Goal: Contribute content: Contribute content

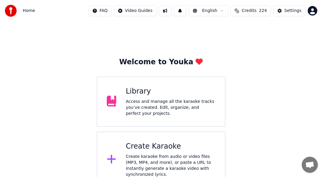
click at [156, 101] on div "Access and manage all the karaoke tracks you’ve created. Edit, organize, and pe…" at bounding box center [170, 108] width 89 height 18
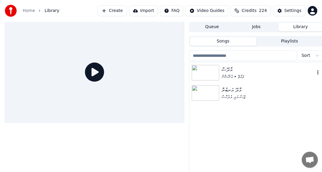
click at [317, 74] on icon "button" at bounding box center [317, 72] width 6 height 5
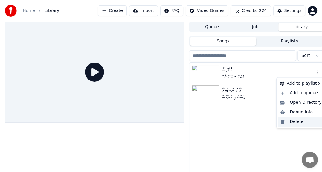
click at [300, 122] on div "Delete" at bounding box center [300, 122] width 46 height 10
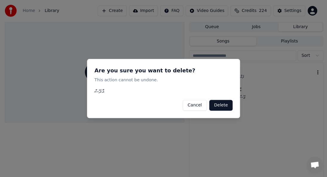
click at [226, 103] on button "Delete" at bounding box center [220, 105] width 23 height 11
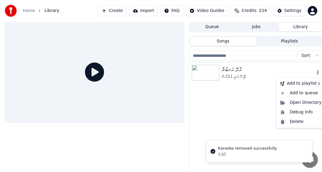
click at [316, 73] on icon "button" at bounding box center [317, 72] width 6 height 5
click at [298, 120] on div "Delete" at bounding box center [300, 122] width 46 height 10
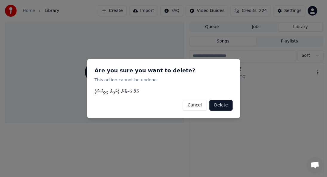
click at [225, 106] on button "Delete" at bounding box center [220, 105] width 23 height 11
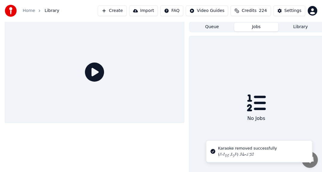
click at [258, 27] on button "Jobs" at bounding box center [256, 27] width 44 height 9
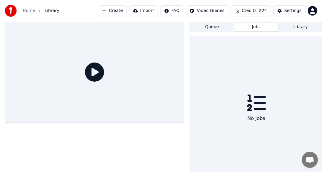
click at [303, 28] on button "Library" at bounding box center [300, 27] width 44 height 9
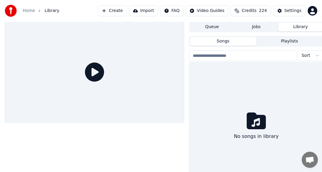
click at [290, 43] on button "Playlists" at bounding box center [289, 41] width 66 height 9
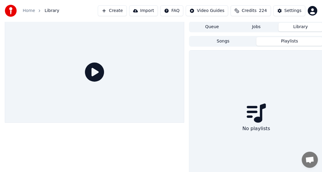
click at [222, 39] on button "Songs" at bounding box center [223, 41] width 66 height 9
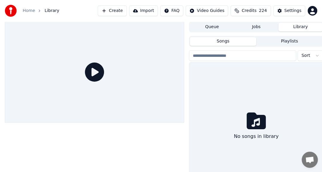
click at [216, 26] on button "Queue" at bounding box center [212, 27] width 44 height 9
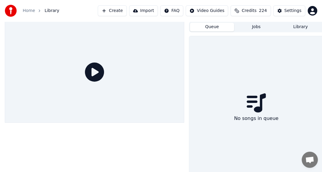
click at [256, 26] on button "Jobs" at bounding box center [256, 27] width 44 height 9
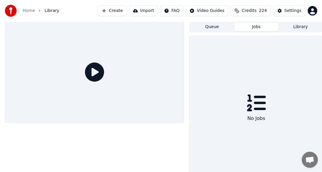
click at [303, 29] on button "Library" at bounding box center [300, 27] width 44 height 9
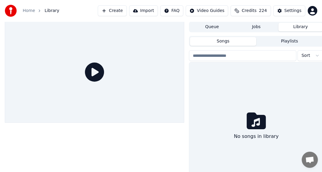
click at [125, 10] on button "Create" at bounding box center [112, 10] width 29 height 11
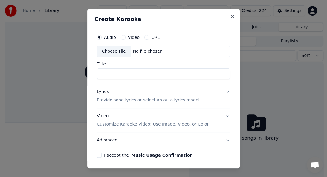
click at [115, 51] on div "Choose File" at bounding box center [113, 51] width 33 height 11
type input "**********"
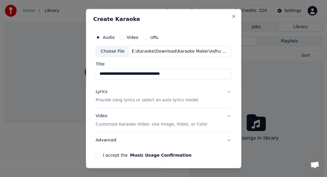
click at [119, 99] on p "Provide song lyrics or select an auto lyrics model" at bounding box center [147, 100] width 102 height 6
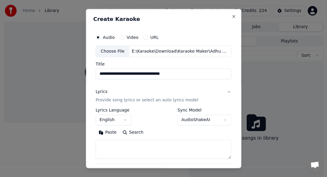
click at [125, 116] on button "English" at bounding box center [114, 119] width 36 height 11
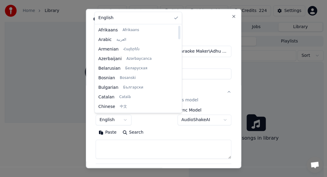
select select "**"
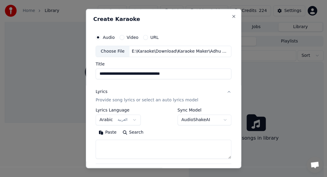
click at [113, 145] on textarea at bounding box center [164, 148] width 136 height 19
paste textarea "**********"
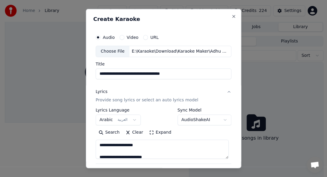
drag, startPoint x: 149, startPoint y: 146, endPoint x: 27, endPoint y: 137, distance: 123.1
click at [27, 137] on body "**********" at bounding box center [161, 88] width 322 height 177
type textarea "**********"
drag, startPoint x: 189, startPoint y: 77, endPoint x: 1, endPoint y: 63, distance: 189.0
click at [1, 63] on body "**********" at bounding box center [161, 88] width 322 height 177
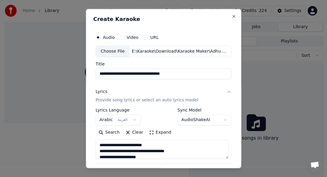
paste input
type input "**********"
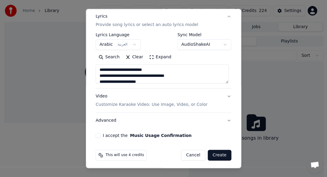
scroll to position [77, 0]
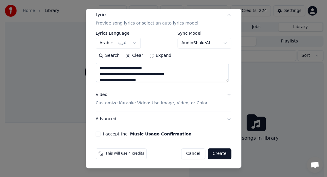
click at [137, 104] on p "Customize Karaoke Video: Use Image, Video, or Color" at bounding box center [152, 103] width 112 height 6
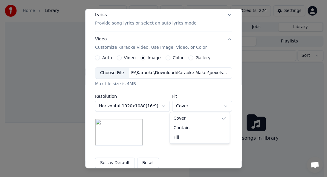
click at [189, 107] on body "**********" at bounding box center [161, 88] width 322 height 177
select select "****"
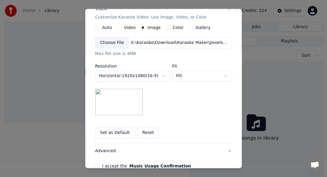
scroll to position [136, 0]
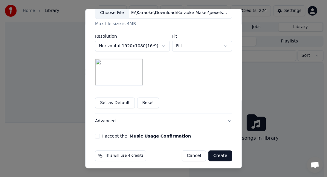
click at [109, 105] on button "Set as Default" at bounding box center [115, 102] width 40 height 11
click at [96, 136] on button "I accept the Music Usage Confirmation" at bounding box center [97, 135] width 5 height 5
click at [217, 157] on button "Create" at bounding box center [220, 155] width 24 height 11
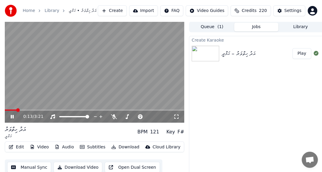
click at [12, 115] on icon at bounding box center [17, 116] width 14 height 5
click at [5, 110] on span at bounding box center [7, 110] width 4 height 4
click at [11, 116] on icon at bounding box center [12, 116] width 4 height 4
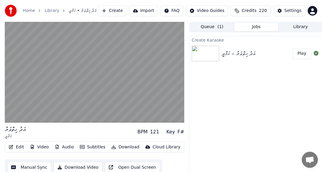
click at [19, 146] on button "Edit" at bounding box center [16, 147] width 20 height 8
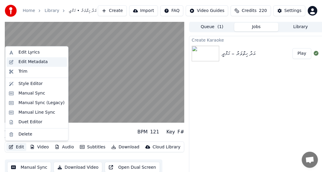
click at [35, 62] on div "Edit Metadata" at bounding box center [33, 62] width 29 height 6
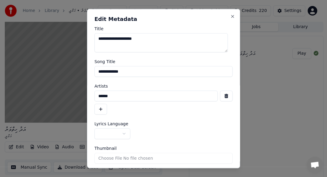
click at [122, 130] on button "button" at bounding box center [112, 133] width 36 height 11
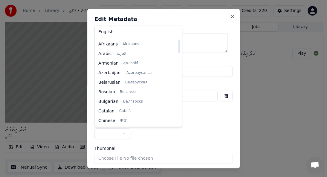
select select "**"
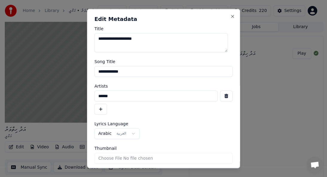
scroll to position [20, 0]
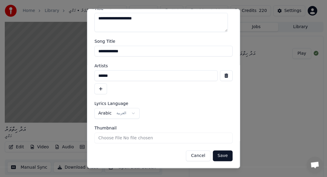
click at [216, 153] on button "Save" at bounding box center [223, 155] width 20 height 11
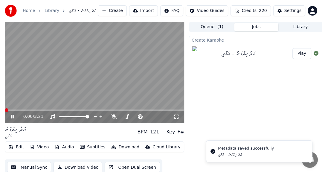
click at [5, 112] on span at bounding box center [7, 110] width 4 height 4
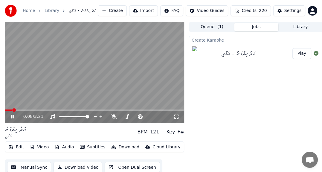
click at [40, 145] on button "Video" at bounding box center [39, 147] width 24 height 8
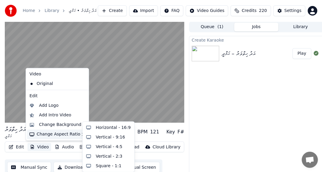
click at [61, 131] on div "Change Aspect Ratio" at bounding box center [57, 134] width 60 height 10
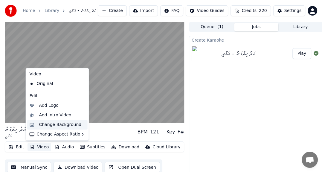
click at [65, 124] on div "Change Background" at bounding box center [60, 125] width 42 height 6
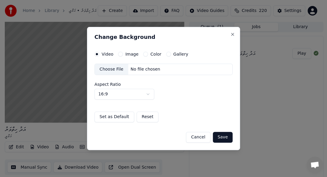
click at [125, 54] on label "Image" at bounding box center [131, 54] width 13 height 4
click at [123, 54] on button "Image" at bounding box center [120, 54] width 5 height 5
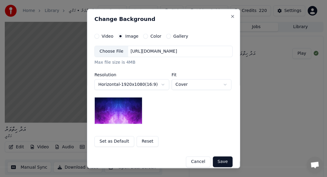
click at [115, 53] on div "Choose File" at bounding box center [111, 51] width 33 height 11
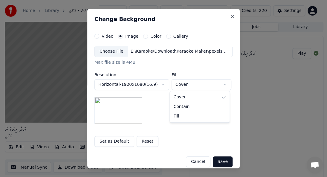
click at [190, 86] on body "**********" at bounding box center [161, 88] width 322 height 177
select select "****"
click at [222, 160] on button "Save" at bounding box center [223, 161] width 20 height 11
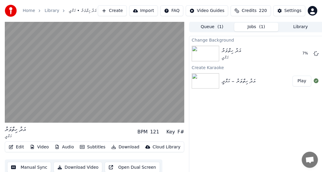
click at [41, 146] on button "Video" at bounding box center [39, 147] width 24 height 8
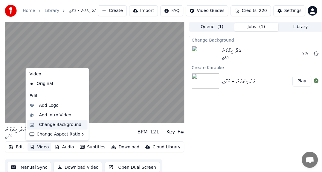
click at [50, 123] on div "Change Background" at bounding box center [60, 125] width 42 height 6
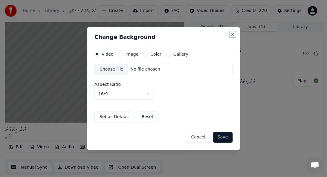
click at [231, 33] on button "Close" at bounding box center [232, 34] width 5 height 5
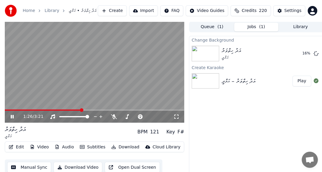
click at [22, 147] on button "Edit" at bounding box center [16, 147] width 20 height 8
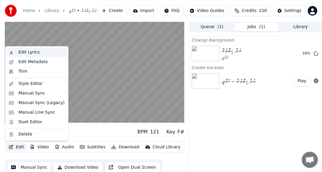
click at [24, 53] on div "Edit Lyrics" at bounding box center [29, 52] width 21 height 6
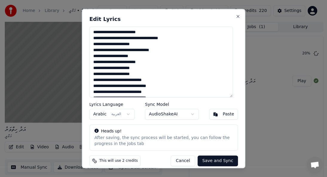
click at [179, 159] on button "Cancel" at bounding box center [183, 160] width 24 height 11
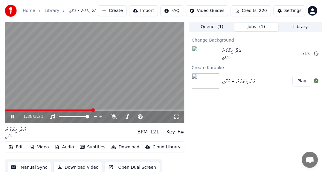
click at [16, 146] on button "Edit" at bounding box center [16, 147] width 20 height 8
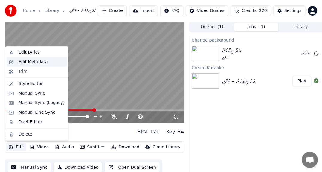
click at [26, 62] on div "Edit Metadata" at bounding box center [33, 62] width 29 height 6
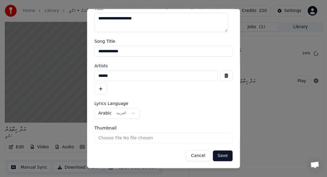
click at [200, 156] on button "Cancel" at bounding box center [198, 155] width 24 height 11
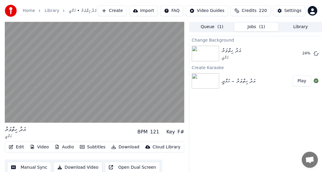
click at [15, 147] on button "Edit" at bounding box center [16, 147] width 20 height 8
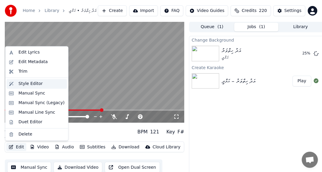
click at [23, 84] on div "Style Editor" at bounding box center [31, 84] width 24 height 6
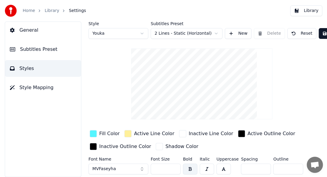
scroll to position [26, 0]
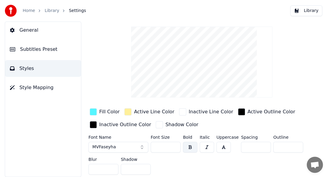
click at [101, 108] on div "Fill Color" at bounding box center [109, 111] width 20 height 7
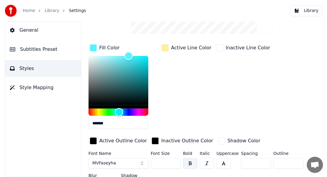
scroll to position [106, 0]
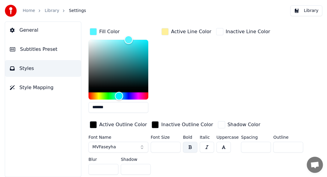
click at [218, 121] on div "button" at bounding box center [221, 124] width 7 height 7
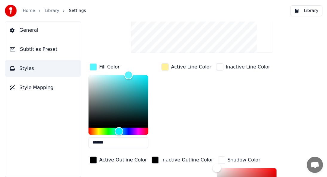
scroll to position [0, 0]
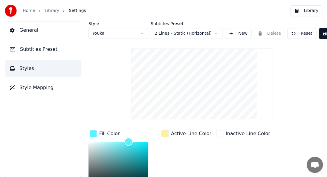
click at [71, 12] on span "Settings" at bounding box center [77, 11] width 17 height 6
click at [69, 9] on span "Settings" at bounding box center [77, 11] width 17 height 6
click at [48, 10] on link "Library" at bounding box center [51, 11] width 15 height 6
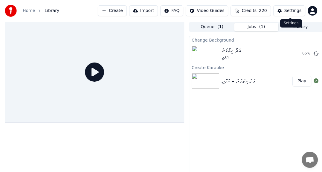
click at [291, 14] on button "Settings" at bounding box center [289, 10] width 32 height 11
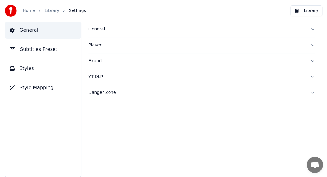
click at [97, 28] on div "General" at bounding box center [196, 29] width 217 height 6
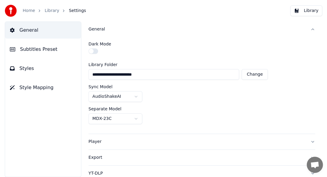
click at [44, 53] on button "Subtitles Preset" at bounding box center [43, 49] width 76 height 17
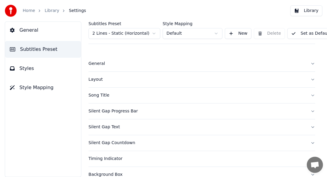
click at [100, 64] on div "General" at bounding box center [196, 64] width 217 height 6
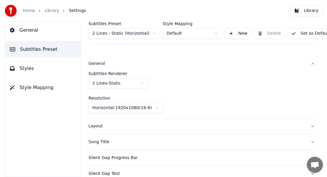
click at [97, 125] on div "Layout" at bounding box center [196, 126] width 217 height 6
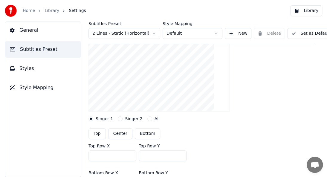
scroll to position [90, 0]
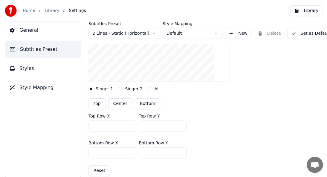
click at [121, 87] on div "Singer 2" at bounding box center [130, 88] width 24 height 5
click at [147, 90] on button "All" at bounding box center [149, 88] width 5 height 5
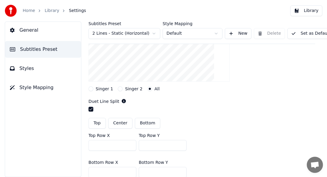
scroll to position [179, 0]
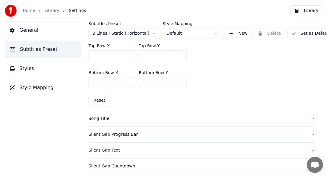
click at [101, 117] on div "Song Title" at bounding box center [196, 119] width 217 height 6
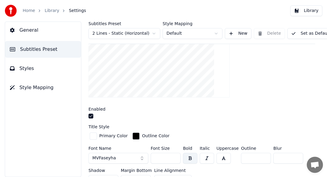
scroll to position [149, 0]
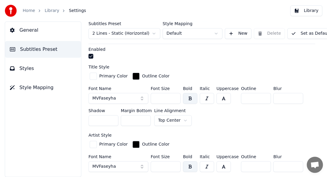
click at [91, 54] on button "button" at bounding box center [90, 56] width 5 height 5
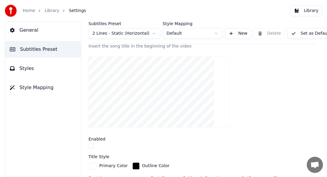
scroll to position [0, 0]
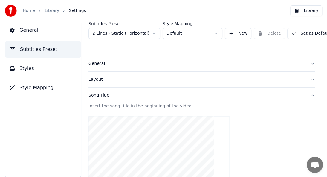
click at [93, 80] on div "Layout" at bounding box center [196, 79] width 217 height 6
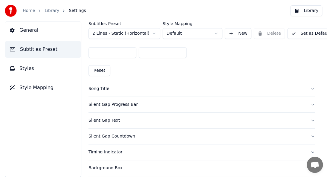
scroll to position [179, 0]
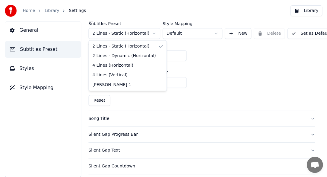
click at [154, 33] on html "Home Library Settings Library General Subtitles Preset Styles Style Mapping Sub…" at bounding box center [163, 88] width 327 height 177
type input "***"
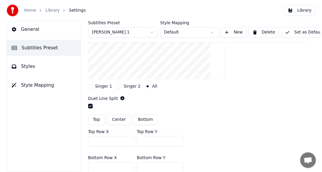
scroll to position [119, 0]
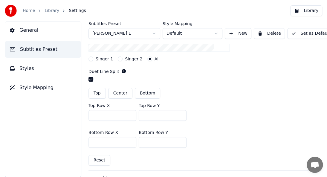
click at [297, 35] on button "Set as Default" at bounding box center [310, 33] width 47 height 11
click at [50, 10] on link "Library" at bounding box center [51, 11] width 15 height 6
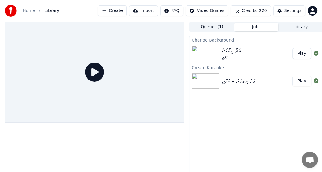
click at [215, 55] on img at bounding box center [204, 54] width 27 height 16
click at [300, 55] on button "Play" at bounding box center [301, 53] width 19 height 11
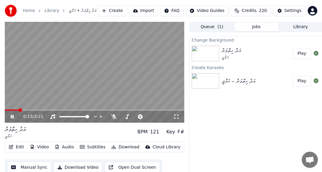
click at [11, 114] on icon at bounding box center [17, 116] width 14 height 5
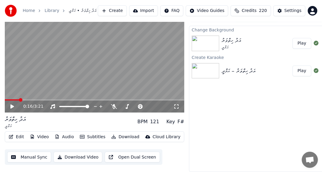
click at [59, 153] on button "Download Video" at bounding box center [77, 156] width 49 height 11
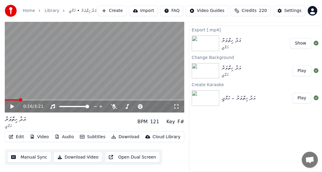
click at [293, 41] on button "Show" at bounding box center [300, 43] width 22 height 11
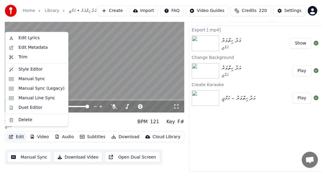
click at [17, 133] on button "Edit" at bounding box center [16, 137] width 20 height 8
click at [41, 44] on div "Edit Metadata" at bounding box center [37, 48] width 60 height 10
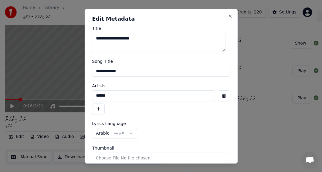
scroll to position [9, 0]
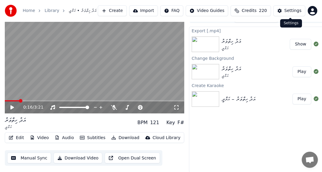
click at [286, 8] on div "Settings" at bounding box center [292, 11] width 17 height 6
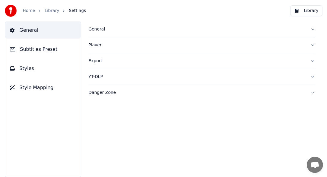
click at [44, 47] on span "Subtitles Preset" at bounding box center [38, 49] width 37 height 7
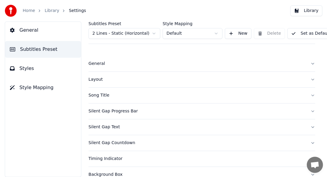
click at [133, 31] on html "Home Library Settings Library General Subtitles Preset Styles Style Mapping Sub…" at bounding box center [163, 88] width 327 height 177
click at [96, 79] on div "Layout" at bounding box center [196, 79] width 217 height 6
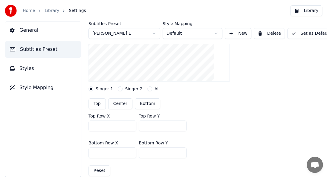
scroll to position [179, 0]
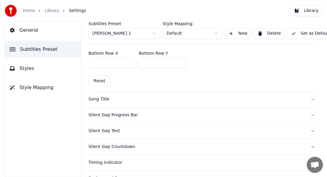
click at [93, 100] on div "Song Title" at bounding box center [196, 99] width 217 height 6
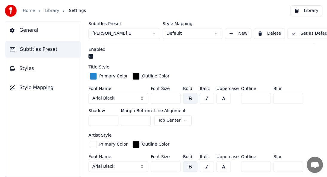
scroll to position [119, 0]
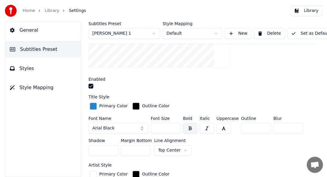
click at [120, 127] on button "Arial Black" at bounding box center [118, 128] width 60 height 11
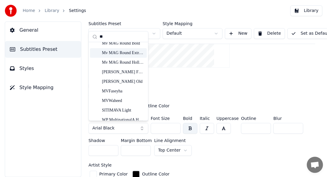
scroll to position [134, 0]
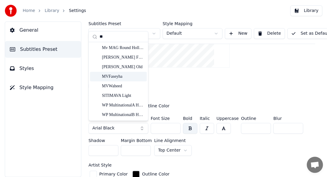
type input "**"
click at [123, 78] on div "MVFaseyha" at bounding box center [123, 76] width 42 height 6
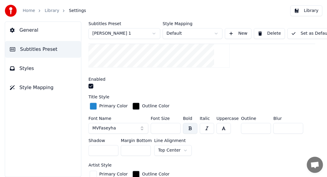
drag, startPoint x: 163, startPoint y: 130, endPoint x: 86, endPoint y: 118, distance: 78.1
click at [86, 118] on div "Subtitles Preset Hamid 1 Style Mapping Default New Delete Set as Default Genera…" at bounding box center [201, 99] width 250 height 155
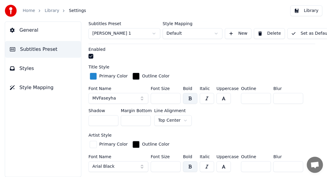
scroll to position [179, 0]
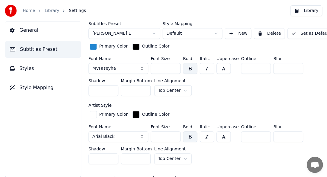
type input "***"
click at [110, 136] on span "Arial Black" at bounding box center [103, 136] width 22 height 6
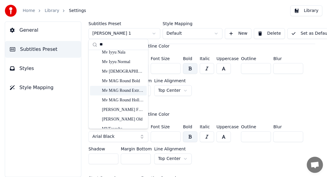
scroll to position [134, 0]
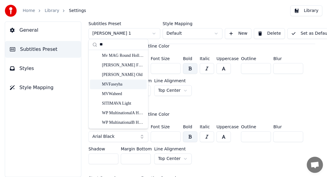
type input "**"
click at [115, 87] on div "MVFaseyha" at bounding box center [118, 84] width 57 height 10
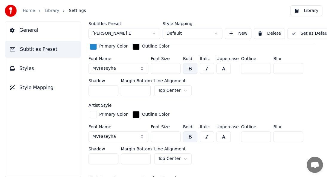
drag, startPoint x: 165, startPoint y: 134, endPoint x: 72, endPoint y: 132, distance: 93.5
click at [72, 132] on div "General Subtitles Preset Styles Style Mapping Subtitles Preset Hamid 1 Style Ma…" at bounding box center [163, 99] width 327 height 155
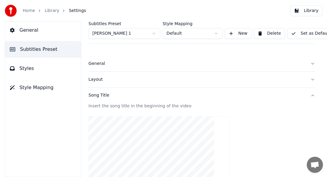
scroll to position [0, 6]
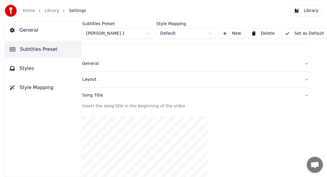
type input "***"
click at [230, 35] on button "New" at bounding box center [231, 33] width 27 height 11
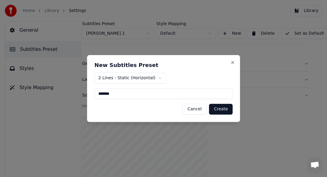
type input "*******"
drag, startPoint x: 218, startPoint y: 108, endPoint x: 215, endPoint y: 105, distance: 3.6
click at [218, 109] on button "Create" at bounding box center [221, 109] width 24 height 11
type input "***"
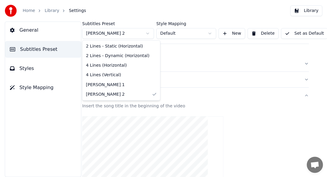
click at [126, 31] on html "Home Library Settings Library General Subtitles Preset Styles Style Mapping Sub…" at bounding box center [163, 88] width 327 height 177
type input "***"
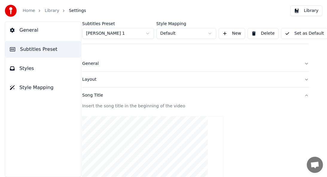
click at [258, 37] on button "Delete" at bounding box center [262, 33] width 31 height 11
type input "*"
type input "***"
type input "*"
type input "***"
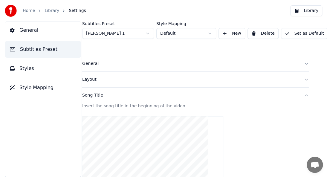
scroll to position [0, 4]
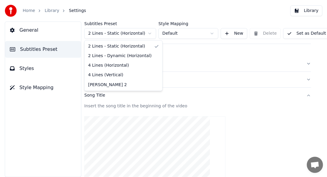
click at [125, 35] on html "Home Library Settings Library General Subtitles Preset Styles Style Mapping Sub…" at bounding box center [163, 88] width 327 height 177
type input "***"
type input "*"
type input "***"
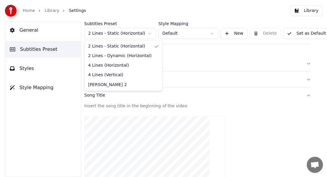
type input "*"
type input "***"
click at [118, 33] on html "Home Library Settings Library General Subtitles Preset Styles Style Mapping Sub…" at bounding box center [163, 88] width 327 height 177
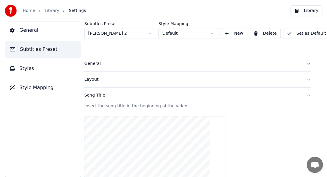
click at [236, 12] on html "Home Library Settings Library General Subtitles Preset Styles Style Mapping Sub…" at bounding box center [163, 88] width 327 height 177
click at [49, 10] on link "Library" at bounding box center [51, 11] width 15 height 6
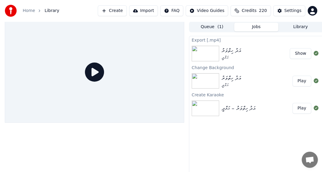
click at [215, 57] on img at bounding box center [204, 54] width 27 height 16
click at [204, 29] on button "Queue ( 1 )" at bounding box center [212, 27] width 44 height 9
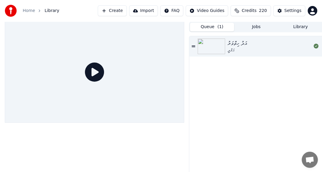
click at [208, 40] on img at bounding box center [210, 47] width 27 height 16
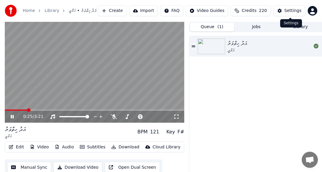
click at [287, 10] on div "Settings" at bounding box center [292, 11] width 17 height 6
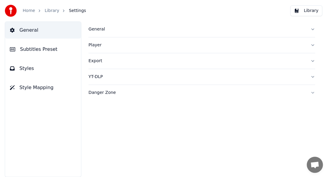
click at [38, 51] on span "Subtitles Preset" at bounding box center [38, 49] width 37 height 7
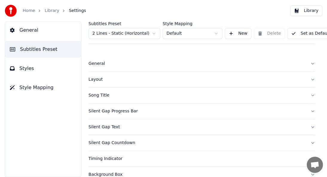
click at [100, 82] on button "Layout" at bounding box center [201, 80] width 226 height 16
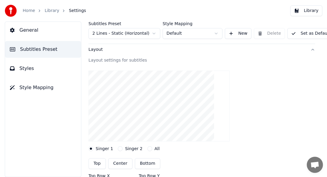
scroll to position [60, 0]
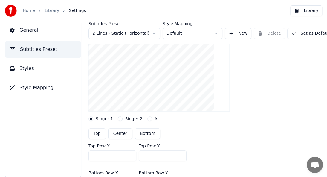
click at [138, 36] on html "Home Library Settings Library General Subtitles Preset Styles Style Mapping Sub…" at bounding box center [163, 88] width 327 height 177
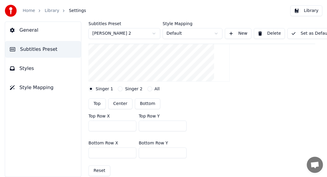
scroll to position [119, 0]
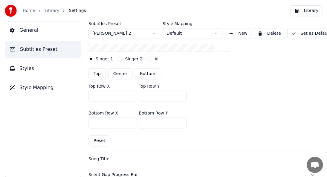
click at [101, 75] on button "Top" at bounding box center [96, 73] width 17 height 11
type input "***"
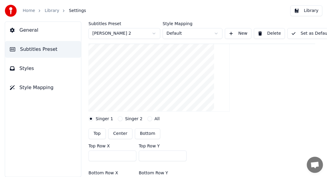
scroll to position [149, 0]
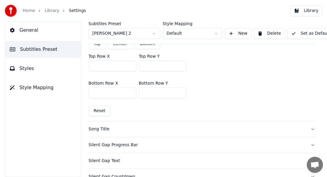
click at [97, 128] on div "Song Title" at bounding box center [196, 129] width 217 height 6
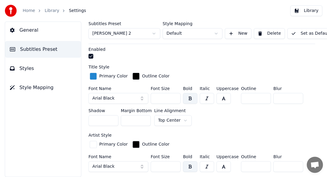
drag, startPoint x: 167, startPoint y: 95, endPoint x: 129, endPoint y: 98, distance: 38.0
click at [129, 98] on div "Font Name Arial Black Font Size *** Bold Italic Uppercase Outline * Blur * Shad…" at bounding box center [201, 107] width 226 height 42
type input "***"
click at [108, 99] on span "Arial Black" at bounding box center [103, 98] width 22 height 6
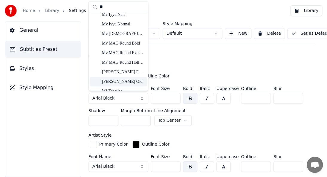
scroll to position [119, 0]
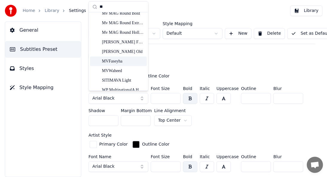
type input "**"
click at [127, 60] on div "MVFaseyha" at bounding box center [123, 61] width 42 height 6
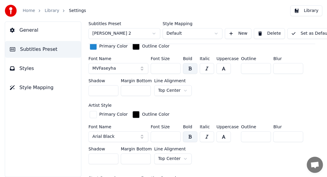
scroll to position [209, 0]
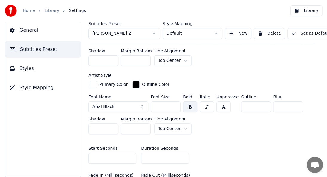
click at [116, 106] on button "Arial Black" at bounding box center [118, 106] width 60 height 11
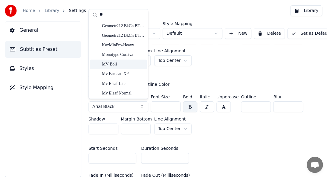
scroll to position [119, 0]
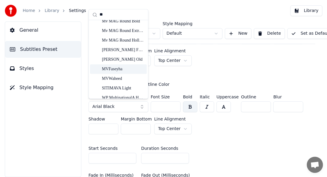
type input "**"
click at [121, 67] on div "MVFaseyha" at bounding box center [123, 69] width 42 height 6
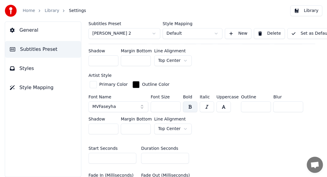
drag, startPoint x: 169, startPoint y: 108, endPoint x: 131, endPoint y: 108, distance: 37.3
click at [131, 108] on div "Font Name MVFaseyha Font Size *** Bold Italic Uppercase Outline * Blur * Shadow…" at bounding box center [201, 116] width 226 height 42
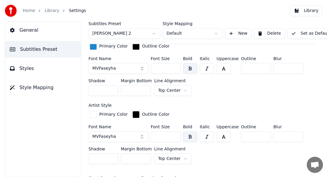
scroll to position [179, 6]
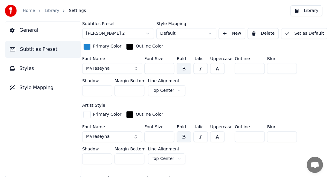
type input "***"
click at [302, 37] on button "Set as Default" at bounding box center [304, 33] width 47 height 11
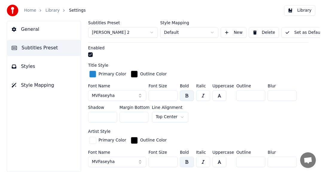
scroll to position [119, 0]
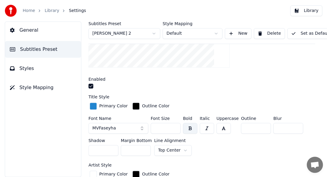
click at [54, 10] on link "Library" at bounding box center [51, 11] width 15 height 6
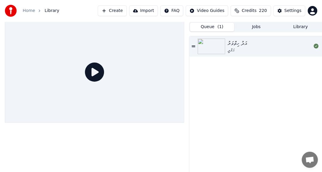
click at [201, 27] on button "Queue ( 1 )" at bounding box center [212, 27] width 44 height 9
click at [217, 27] on button "Queue ( 1 )" at bounding box center [212, 27] width 44 height 9
click at [207, 44] on img at bounding box center [210, 47] width 27 height 16
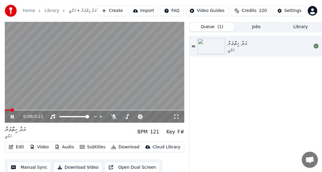
scroll to position [14, 0]
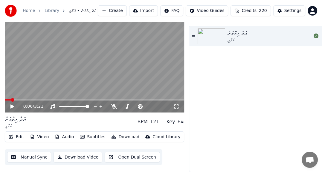
click at [93, 133] on button "Subtitles" at bounding box center [92, 137] width 30 height 8
click at [91, 133] on button "Subtitles" at bounding box center [92, 137] width 30 height 8
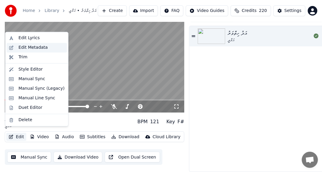
click at [36, 50] on div "Edit Metadata" at bounding box center [33, 47] width 29 height 6
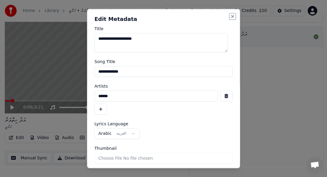
click at [230, 17] on button "Close" at bounding box center [232, 16] width 5 height 5
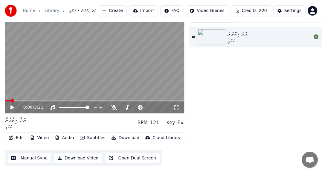
click at [17, 137] on button "Edit" at bounding box center [16, 137] width 20 height 8
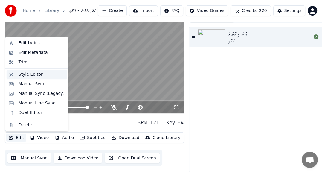
click at [32, 75] on div "Style Editor" at bounding box center [31, 74] width 24 height 6
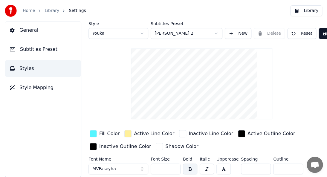
scroll to position [26, 0]
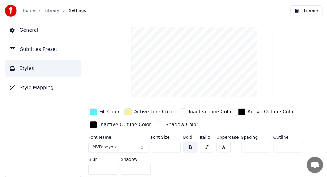
click at [50, 49] on span "Subtitles Preset" at bounding box center [38, 49] width 37 height 7
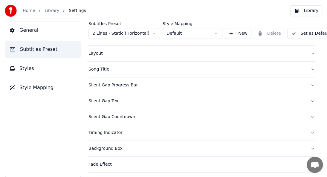
click at [104, 70] on div "Song Title" at bounding box center [196, 69] width 217 height 6
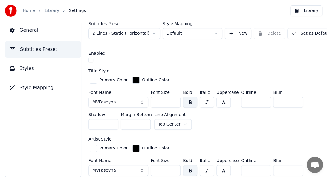
scroll to position [86, 0]
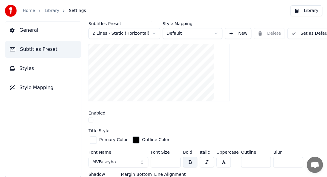
click at [134, 36] on html "Home Library Settings Library General Subtitles Preset Styles Style Mapping Sub…" at bounding box center [163, 88] width 327 height 177
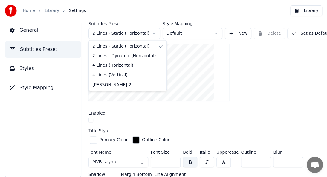
type input "*"
type input "***"
type input "*"
type input "***"
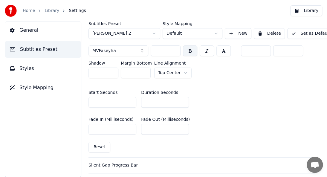
scroll to position [295, 0]
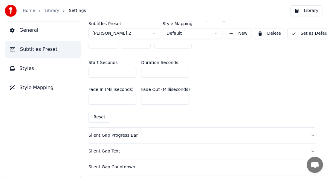
click at [20, 67] on span "Styles" at bounding box center [26, 68] width 15 height 7
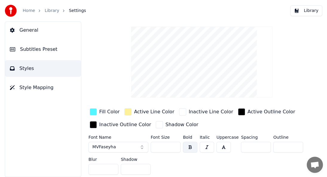
click at [43, 48] on span "Subtitles Preset" at bounding box center [38, 49] width 37 height 7
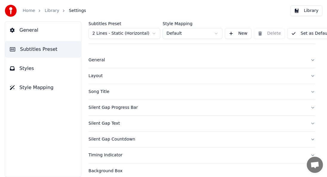
scroll to position [0, 0]
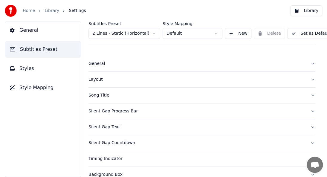
click at [100, 80] on div "Layout" at bounding box center [196, 79] width 217 height 6
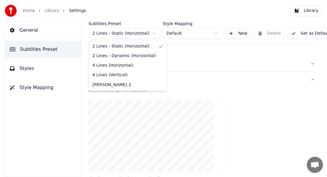
click at [124, 34] on html "Home Library Settings Library General Subtitles Preset Styles Style Mapping Sub…" at bounding box center [163, 88] width 327 height 177
type input "***"
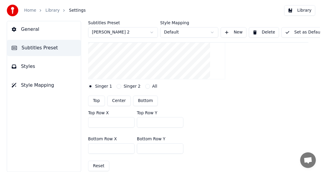
scroll to position [119, 0]
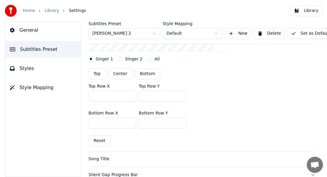
click at [147, 74] on button "Bottom" at bounding box center [147, 73] width 25 height 11
type input "***"
click at [298, 35] on button "Set as Default" at bounding box center [310, 33] width 47 height 11
click at [55, 14] on div "Home Library Settings" at bounding box center [45, 11] width 81 height 12
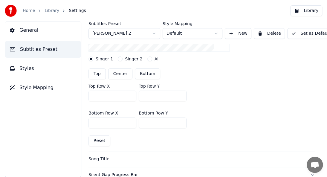
click at [50, 10] on link "Library" at bounding box center [51, 11] width 15 height 6
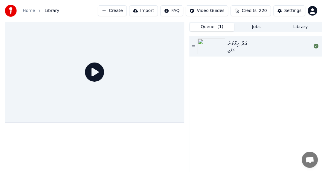
click at [215, 49] on img at bounding box center [210, 47] width 27 height 16
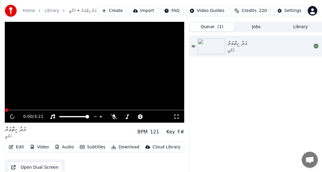
click at [215, 49] on img at bounding box center [210, 47] width 27 height 16
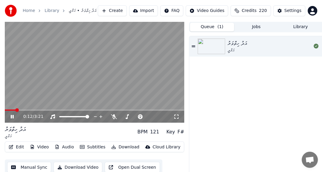
click at [10, 117] on icon at bounding box center [17, 116] width 14 height 5
click at [72, 168] on button "Download Video" at bounding box center [77, 167] width 49 height 11
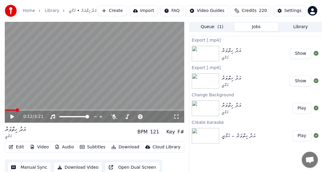
click at [302, 57] on button "Show" at bounding box center [300, 53] width 22 height 11
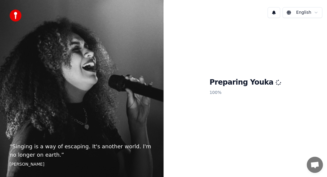
click at [309, 12] on html "“ Singing is a way of escaping. It's another world. I'm no longer on earth. ” […" at bounding box center [163, 88] width 327 height 177
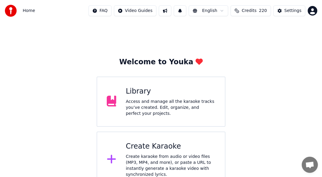
click at [155, 99] on div "Library Access and manage all the karaoke tracks you’ve created. Edit, organize…" at bounding box center [170, 102] width 89 height 30
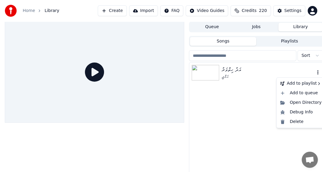
click at [317, 73] on icon "button" at bounding box center [317, 72] width 1 height 4
click at [295, 122] on div "Delete" at bounding box center [300, 122] width 46 height 10
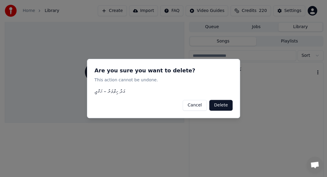
click at [222, 106] on button "Delete" at bounding box center [220, 105] width 23 height 11
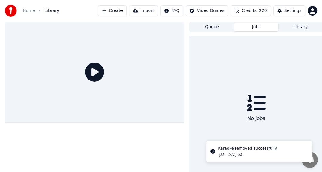
click at [256, 26] on button "Jobs" at bounding box center [256, 27] width 44 height 9
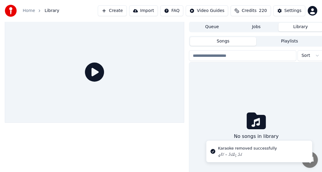
click at [293, 27] on button "Library" at bounding box center [300, 27] width 44 height 9
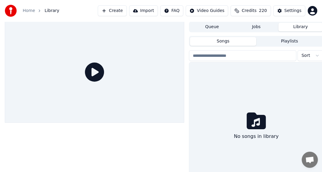
click at [215, 24] on button "Queue" at bounding box center [212, 27] width 44 height 9
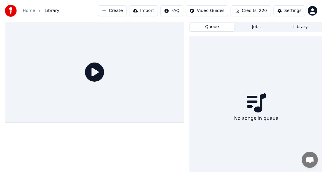
click at [114, 12] on button "Create" at bounding box center [112, 10] width 29 height 11
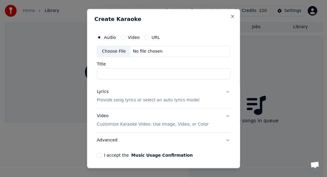
click at [122, 50] on div "Choose File" at bounding box center [113, 51] width 33 height 11
type input "**********"
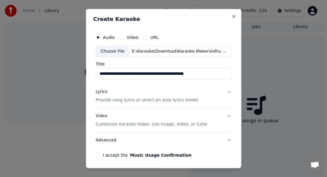
click at [148, 99] on p "Provide song lyrics or select an auto lyrics model" at bounding box center [147, 100] width 102 height 6
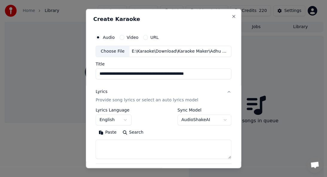
click at [110, 119] on button "English" at bounding box center [114, 119] width 36 height 11
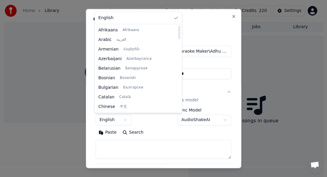
select select "**"
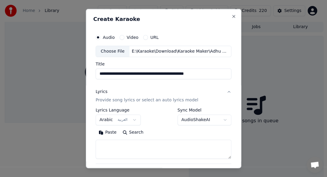
click at [130, 144] on textarea at bounding box center [164, 148] width 136 height 19
paste textarea "**********"
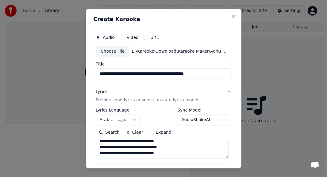
scroll to position [2, 0]
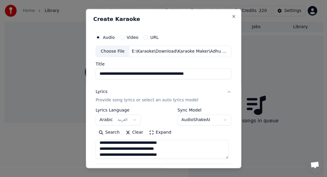
type textarea "**********"
drag, startPoint x: 219, startPoint y: 73, endPoint x: 77, endPoint y: 70, distance: 141.6
click at [77, 70] on body "**********" at bounding box center [161, 88] width 322 height 177
paste input
type input "**********"
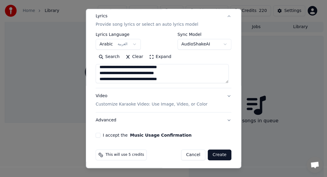
scroll to position [77, 0]
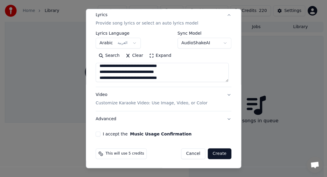
click at [151, 102] on p "Customize Karaoke Video: Use Image, Video, or Color" at bounding box center [152, 103] width 112 height 6
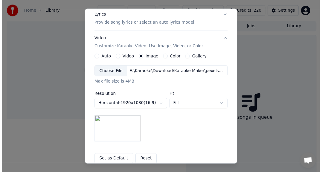
scroll to position [136, 0]
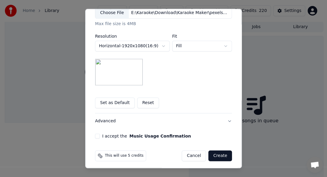
click at [95, 136] on button "I accept the Music Usage Confirmation" at bounding box center [97, 135] width 5 height 5
click at [218, 156] on button "Create" at bounding box center [220, 155] width 24 height 11
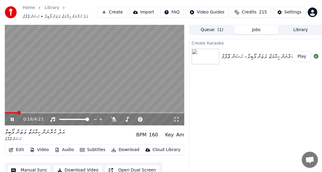
click at [15, 119] on icon at bounding box center [17, 119] width 14 height 5
click at [12, 118] on icon at bounding box center [17, 119] width 14 height 5
drag, startPoint x: 12, startPoint y: 118, endPoint x: 2, endPoint y: 115, distance: 9.8
click at [12, 118] on icon at bounding box center [12, 119] width 3 height 4
click at [13, 119] on icon at bounding box center [12, 119] width 4 height 4
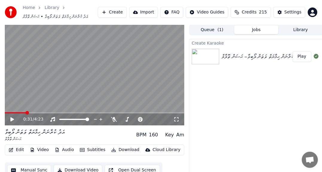
scroll to position [17, 0]
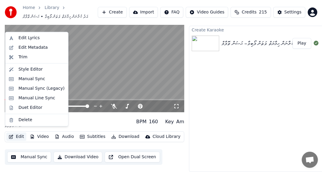
click at [22, 133] on button "Edit" at bounding box center [16, 136] width 20 height 8
click at [38, 47] on div "Edit Metadata" at bounding box center [33, 47] width 29 height 6
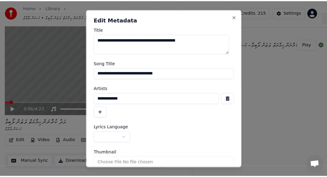
scroll to position [12, 0]
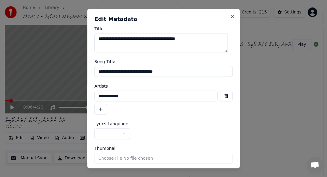
click at [111, 136] on button "button" at bounding box center [112, 133] width 36 height 11
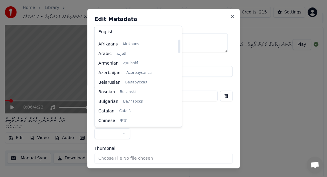
select select "**"
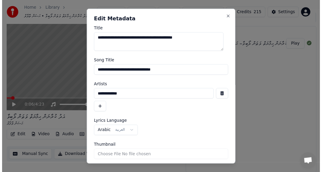
scroll to position [20, 0]
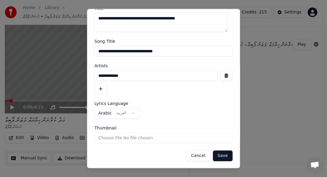
click at [219, 154] on button "Save" at bounding box center [223, 155] width 20 height 11
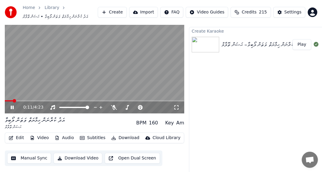
click at [11, 108] on icon at bounding box center [12, 107] width 3 height 4
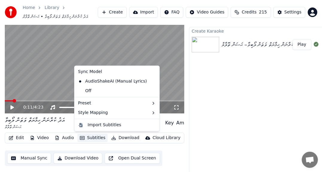
click at [88, 138] on button "Subtitles" at bounding box center [92, 137] width 30 height 8
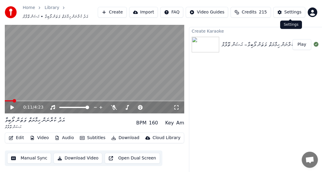
click at [285, 12] on div "Settings" at bounding box center [292, 12] width 17 height 6
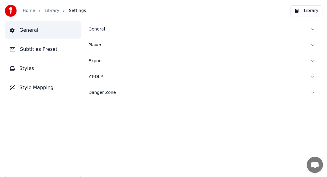
click at [38, 50] on span "Subtitles Preset" at bounding box center [38, 49] width 37 height 7
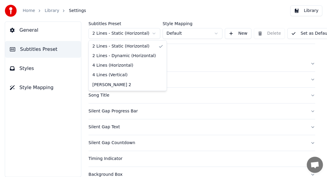
click at [131, 35] on html "Home Library Settings Library General Subtitles Preset Styles Style Mapping Sub…" at bounding box center [163, 88] width 327 height 177
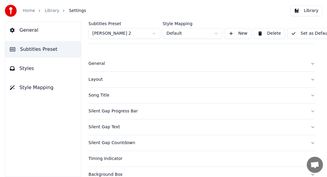
click at [95, 78] on div "Layout" at bounding box center [196, 79] width 217 height 6
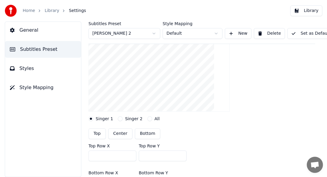
scroll to position [30, 0]
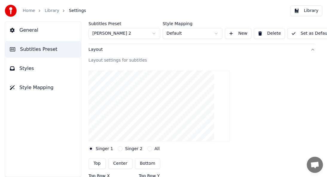
click at [42, 72] on button "Styles" at bounding box center [43, 68] width 76 height 17
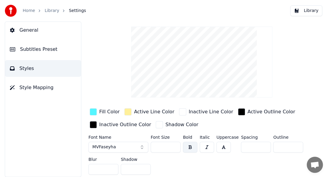
drag, startPoint x: 166, startPoint y: 142, endPoint x: 117, endPoint y: 143, distance: 49.3
click at [117, 143] on div "Font Name MVFaseyha Font Size *** Bold Italic Uppercase Spacing * Outline * Blu…" at bounding box center [201, 156] width 226 height 42
type input "***"
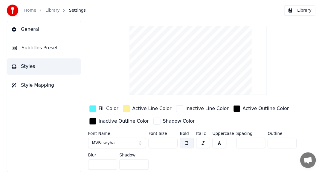
scroll to position [0, 0]
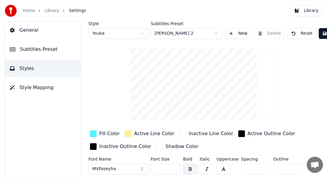
click at [48, 12] on link "Library" at bounding box center [51, 11] width 15 height 6
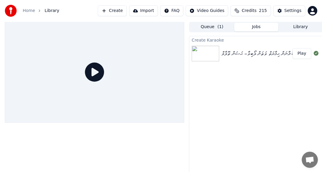
drag, startPoint x: 203, startPoint y: 50, endPoint x: 194, endPoint y: 52, distance: 9.6
click at [203, 50] on img at bounding box center [204, 54] width 27 height 16
click at [224, 52] on div "އަދު ކުރާނަން ޙިމާޔަތް ވަޠަން ލޯބިވާ– ޙަސަން ތޮލާލް" at bounding box center [260, 53] width 79 height 8
click at [225, 52] on div "އަދު ކުރާނަން ޙިމާޔަތް ވަޠަން ލޯބިވާ– ޙަސަން ތޮލާލް" at bounding box center [260, 53] width 79 height 8
click at [93, 72] on icon at bounding box center [94, 71] width 19 height 19
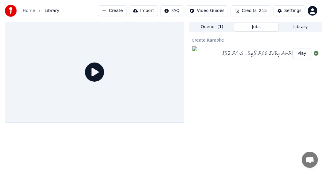
click at [214, 31] on div "Queue ( 1 ) Jobs Library" at bounding box center [256, 27] width 134 height 11
click at [210, 27] on button "Queue ( 1 )" at bounding box center [212, 27] width 44 height 9
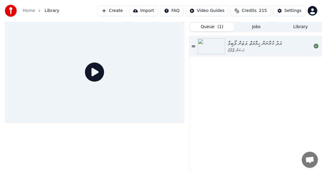
click at [238, 44] on div "އަދު ކުރާނަން ޙިމާޔަތް ވަޠަން ލޯބިވާ" at bounding box center [254, 43] width 54 height 8
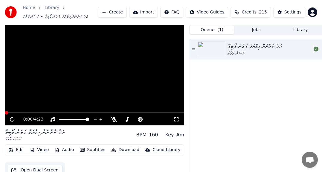
click at [238, 44] on div "އަދު ކުރާނަން ޙިމާޔަތް ވަޠަން ލޯބިވާ" at bounding box center [254, 46] width 54 height 8
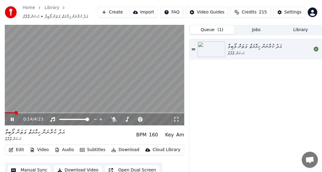
scroll to position [17, 0]
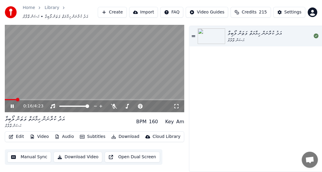
click at [20, 132] on button "Edit" at bounding box center [16, 136] width 20 height 8
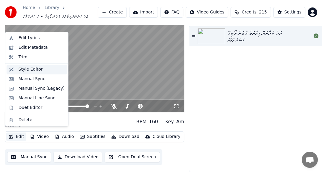
click at [16, 72] on div "Style Editor" at bounding box center [37, 70] width 60 height 10
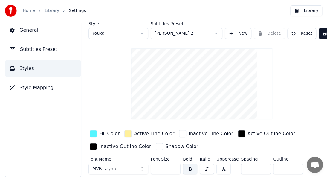
scroll to position [26, 0]
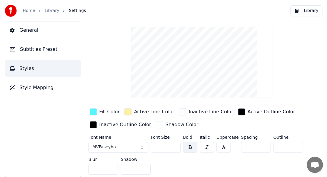
drag, startPoint x: 166, startPoint y: 144, endPoint x: 127, endPoint y: 141, distance: 39.8
click at [127, 141] on div "Font Name MVFaseyha Font Size *** Bold Italic Uppercase Spacing * Outline * Blu…" at bounding box center [201, 156] width 226 height 42
type input "***"
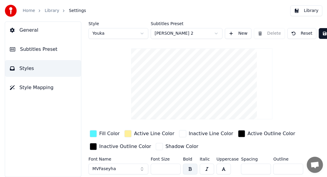
scroll to position [0, 18]
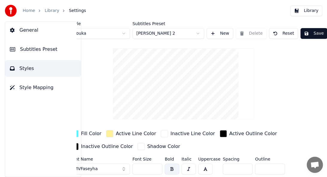
drag, startPoint x: 314, startPoint y: 33, endPoint x: 227, endPoint y: 36, distance: 87.2
click at [313, 33] on button "Save" at bounding box center [313, 33] width 27 height 11
click at [50, 7] on div "Home Library Settings" at bounding box center [45, 11] width 81 height 12
click at [48, 10] on link "Library" at bounding box center [51, 11] width 15 height 6
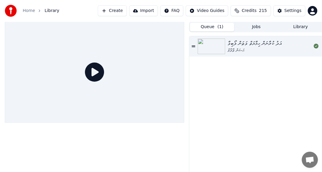
click at [239, 48] on div "ޙަސަން ތޮލާލް" at bounding box center [254, 50] width 54 height 6
click at [239, 47] on div "އަދު ކުރާނަން ޙިމާޔަތް ވަޠަން ލޯބިވާ" at bounding box center [254, 43] width 54 height 8
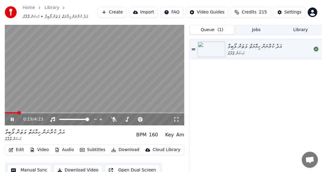
click at [17, 112] on span at bounding box center [94, 112] width 179 height 1
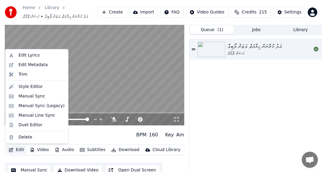
click at [19, 149] on button "Edit" at bounding box center [16, 149] width 20 height 8
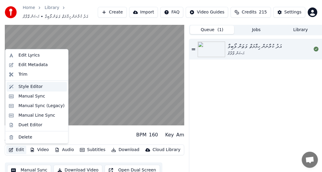
click at [25, 88] on div "Style Editor" at bounding box center [31, 87] width 24 height 6
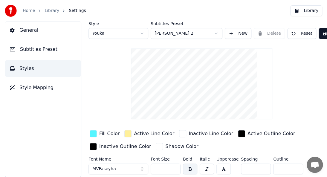
scroll to position [26, 0]
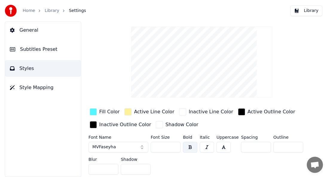
drag, startPoint x: 162, startPoint y: 142, endPoint x: 127, endPoint y: 141, distance: 35.9
click at [133, 141] on div "Font Name MVFaseyha Font Size *** Bold Italic Uppercase Spacing * Outline * Blu…" at bounding box center [201, 156] width 226 height 42
type input "***"
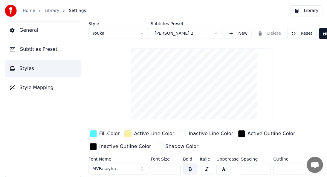
scroll to position [0, 18]
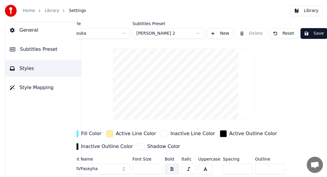
click at [309, 33] on button "Save" at bounding box center [313, 33] width 27 height 11
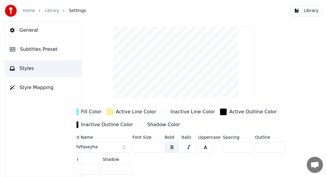
click at [47, 9] on link "Library" at bounding box center [51, 11] width 15 height 6
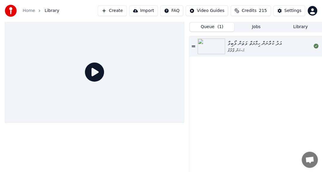
click at [217, 27] on span "( 1 )" at bounding box center [220, 27] width 6 height 6
click at [104, 70] on icon at bounding box center [94, 71] width 19 height 19
click at [97, 72] on icon at bounding box center [94, 71] width 19 height 19
click at [228, 50] on div "ޙަސަން ތޮލާލް" at bounding box center [254, 50] width 54 height 6
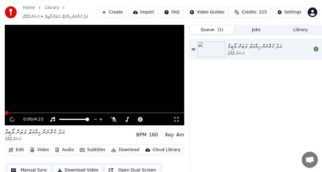
click at [228, 50] on div "ޙަސަން ތޮލާލް" at bounding box center [254, 53] width 54 height 6
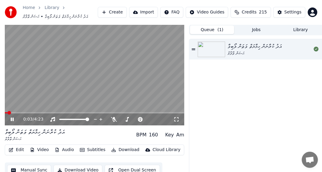
click at [17, 110] on video at bounding box center [94, 74] width 179 height 101
click at [12, 117] on icon at bounding box center [17, 119] width 14 height 5
click at [19, 112] on span at bounding box center [94, 112] width 179 height 1
click at [16, 111] on span at bounding box center [18, 113] width 4 height 4
drag, startPoint x: 11, startPoint y: 119, endPoint x: 16, endPoint y: 117, distance: 5.5
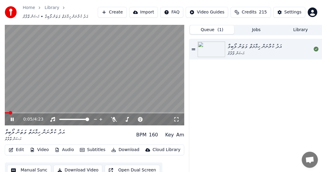
click at [11, 119] on icon at bounding box center [12, 119] width 3 height 4
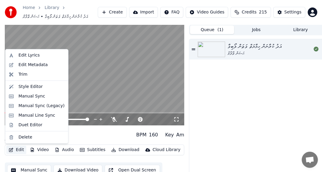
click at [18, 152] on button "Edit" at bounding box center [16, 149] width 20 height 8
click at [35, 57] on div "Edit Lyrics" at bounding box center [29, 55] width 21 height 6
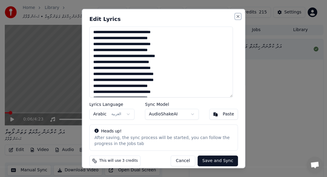
click at [235, 16] on button "Close" at bounding box center [237, 16] width 5 height 5
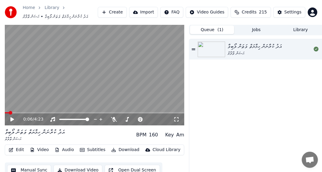
click at [18, 148] on button "Edit" at bounding box center [16, 149] width 20 height 8
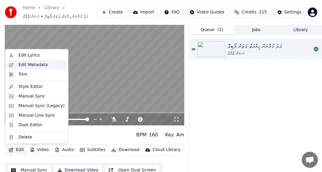
click at [32, 62] on div "Edit Metadata" at bounding box center [33, 65] width 29 height 6
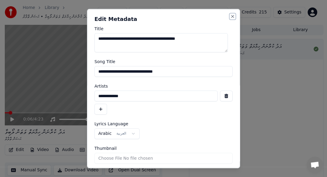
click at [230, 18] on button "Close" at bounding box center [232, 16] width 5 height 5
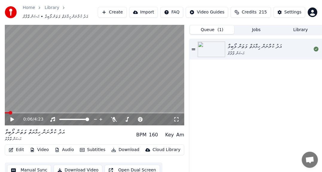
click at [17, 148] on button "Edit" at bounding box center [16, 149] width 20 height 8
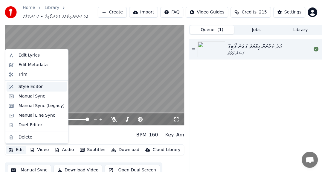
click at [30, 88] on div "Style Editor" at bounding box center [31, 87] width 24 height 6
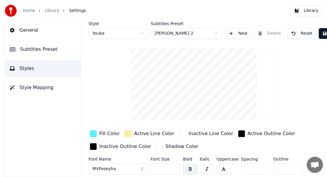
scroll to position [26, 0]
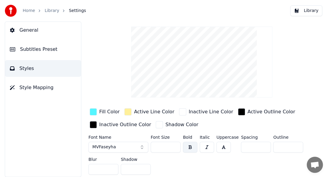
drag, startPoint x: 165, startPoint y: 143, endPoint x: 140, endPoint y: 143, distance: 25.4
click at [140, 143] on div "Font Name MVFaseyha Font Size *** Bold Italic Uppercase Spacing * Outline * Blu…" at bounding box center [201, 156] width 226 height 42
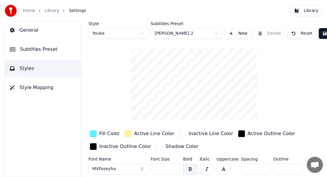
type input "***"
click at [320, 34] on button "Save" at bounding box center [331, 33] width 27 height 11
click at [52, 11] on link "Library" at bounding box center [51, 11] width 15 height 6
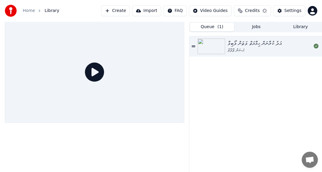
click at [212, 27] on button "Queue ( 1 )" at bounding box center [212, 27] width 44 height 9
click at [217, 41] on img at bounding box center [210, 47] width 27 height 16
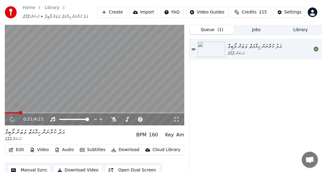
click at [19, 112] on span at bounding box center [94, 112] width 179 height 1
click at [215, 30] on button "Queue ( 1 )" at bounding box center [212, 29] width 44 height 9
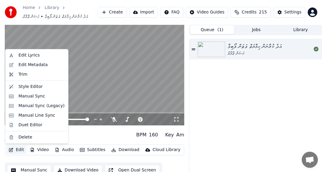
click at [18, 148] on button "Edit" at bounding box center [16, 149] width 20 height 8
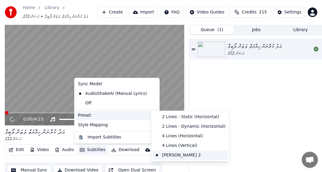
click at [173, 156] on div "[PERSON_NAME] 2" at bounding box center [189, 155] width 75 height 10
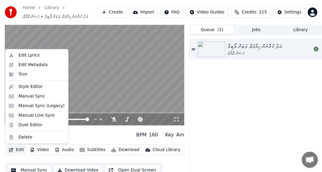
click at [19, 149] on button "Edit" at bounding box center [16, 149] width 20 height 8
click at [32, 65] on div "Edit Metadata" at bounding box center [33, 65] width 29 height 6
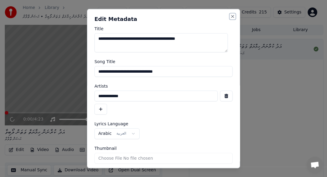
click at [230, 16] on button "Close" at bounding box center [232, 16] width 5 height 5
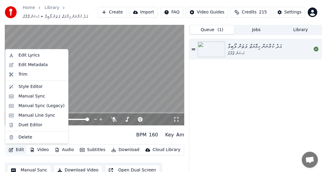
click at [18, 148] on button "Edit" at bounding box center [16, 149] width 20 height 8
click at [30, 87] on div "Style Editor" at bounding box center [31, 87] width 24 height 6
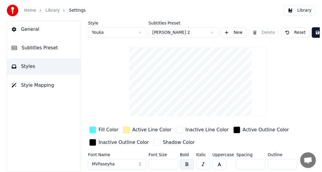
scroll to position [2, 0]
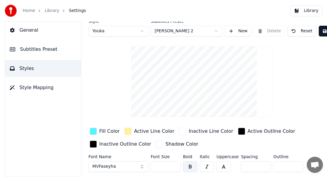
drag, startPoint x: 164, startPoint y: 167, endPoint x: 101, endPoint y: 163, distance: 63.7
click at [101, 163] on div "Font Name MVFaseyha Font Size *** Bold Italic Uppercase Spacing * Outline * Blu…" at bounding box center [201, 175] width 226 height 42
type input "***"
click at [318, 29] on button "Save" at bounding box center [331, 31] width 27 height 11
click at [45, 9] on link "Library" at bounding box center [51, 11] width 15 height 6
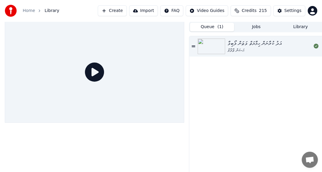
click at [202, 32] on div "Queue ( 1 ) Jobs Library އަދު ކުރާނަން ޙިމާޔަތް ވަޠަން ލޯބިވާ ޙަސަން ތޮލާލް" at bounding box center [256, 102] width 134 height 160
click at [204, 29] on button "Queue ( 1 )" at bounding box center [212, 27] width 44 height 9
click at [208, 25] on button "Queue ( 1 )" at bounding box center [212, 27] width 44 height 9
click at [201, 44] on img at bounding box center [210, 47] width 27 height 16
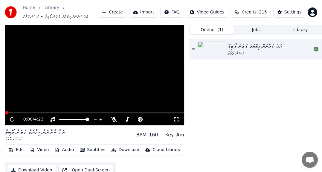
click at [201, 44] on img at bounding box center [210, 50] width 27 height 16
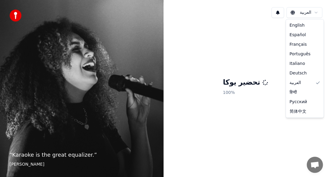
click at [301, 13] on html "“ Karaoke is the great equalizer. ” [PERSON_NAME] العربية تحضير يوكا 100 % Engl…" at bounding box center [163, 88] width 327 height 177
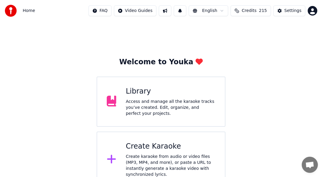
click at [160, 104] on div "Access and manage all the karaoke tracks you’ve created. Edit, organize, and pe…" at bounding box center [170, 108] width 89 height 18
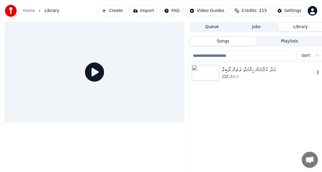
click at [216, 74] on img at bounding box center [204, 73] width 27 height 16
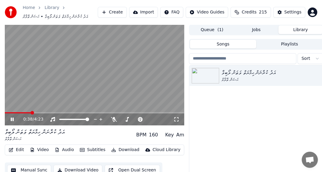
click at [93, 152] on button "Subtitles" at bounding box center [92, 149] width 30 height 8
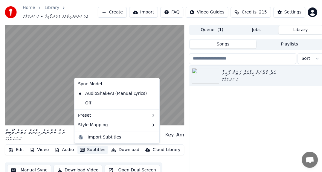
click at [85, 151] on button "Subtitles" at bounding box center [92, 149] width 30 height 8
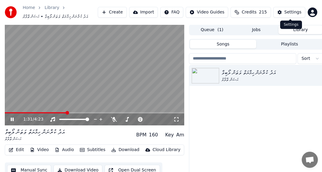
click at [297, 10] on div "Settings" at bounding box center [292, 12] width 17 height 6
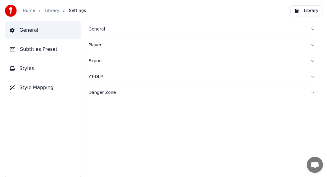
click at [48, 50] on span "Subtitles Preset" at bounding box center [38, 49] width 37 height 7
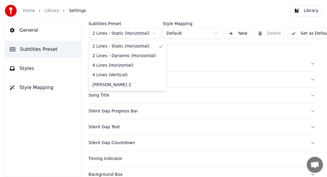
click at [126, 36] on html "Home Library Settings Library General Subtitles Preset Styles Style Mapping Sub…" at bounding box center [163, 88] width 327 height 177
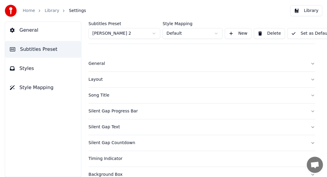
click at [102, 80] on div "Layout" at bounding box center [196, 79] width 217 height 6
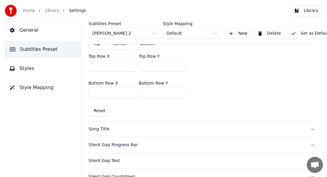
scroll to position [179, 0]
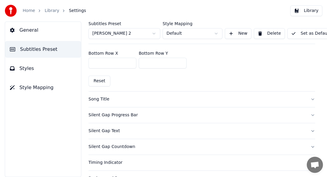
click at [101, 98] on div "Song Title" at bounding box center [196, 99] width 217 height 6
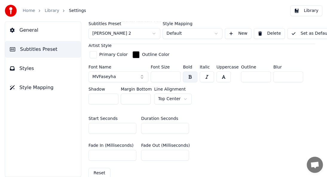
scroll to position [299, 0]
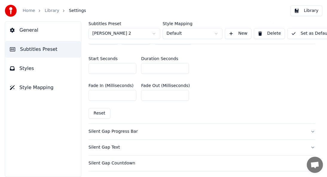
click at [116, 130] on div "Silent Gap Progress Bar" at bounding box center [196, 131] width 217 height 6
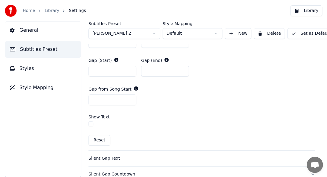
scroll to position [328, 0]
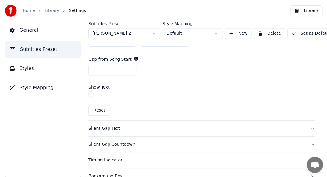
click at [98, 129] on div "Silent Gap Text" at bounding box center [196, 128] width 217 height 6
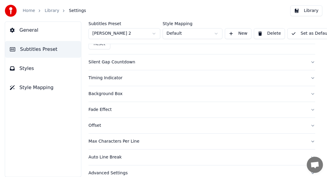
click at [30, 65] on span "Styles" at bounding box center [26, 68] width 15 height 7
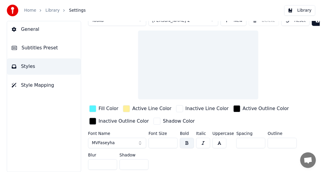
scroll to position [26, 0]
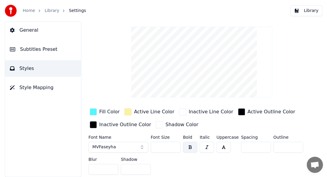
click at [47, 12] on link "Library" at bounding box center [51, 11] width 15 height 6
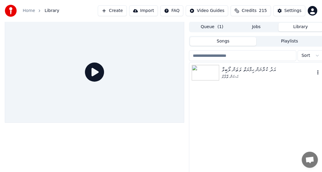
click at [207, 75] on img at bounding box center [204, 73] width 27 height 16
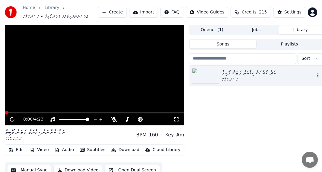
click at [207, 75] on img at bounding box center [204, 76] width 27 height 16
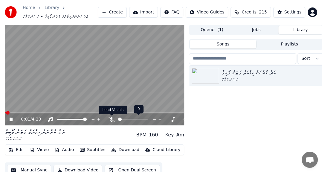
click at [110, 117] on span at bounding box center [111, 115] width 3 height 3
click at [114, 119] on div at bounding box center [138, 119] width 48 height 6
click at [112, 121] on icon at bounding box center [111, 119] width 6 height 5
click at [111, 118] on icon at bounding box center [111, 119] width 3 height 5
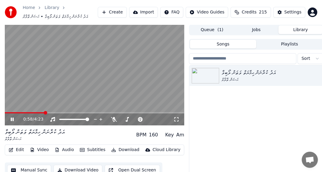
click at [13, 119] on icon at bounding box center [12, 119] width 3 height 4
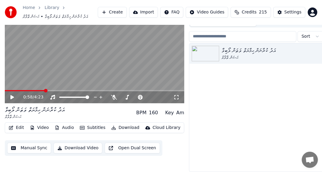
click at [64, 145] on button "Download Video" at bounding box center [77, 147] width 49 height 11
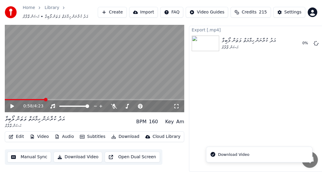
scroll to position [17, 0]
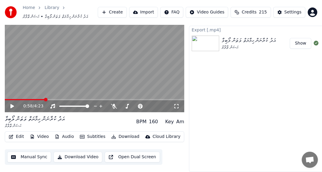
click at [299, 38] on button "Show" at bounding box center [300, 43] width 22 height 11
click at [116, 10] on button "Create" at bounding box center [112, 12] width 29 height 11
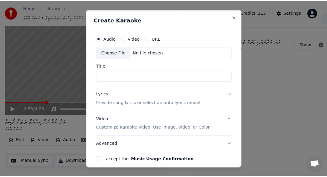
scroll to position [12, 0]
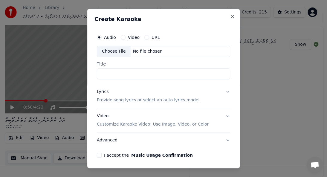
click at [108, 50] on div "Choose File" at bounding box center [113, 51] width 33 height 11
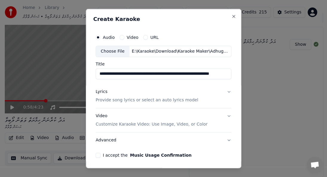
click at [98, 73] on input "**********" at bounding box center [164, 73] width 136 height 11
paste input "**********"
type input "**********"
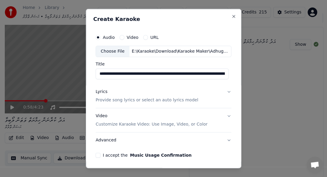
click at [123, 102] on p "Provide song lyrics or select an auto lyrics model" at bounding box center [147, 100] width 102 height 6
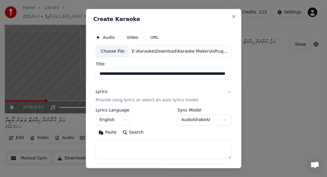
click at [108, 117] on button "English" at bounding box center [114, 119] width 36 height 11
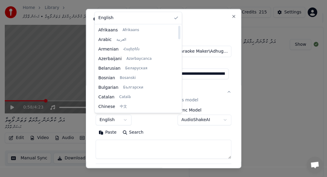
select select "**"
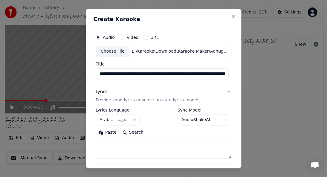
click at [101, 147] on textarea at bounding box center [164, 148] width 136 height 19
paste textarea "**********"
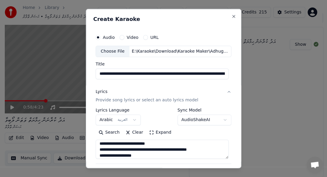
scroll to position [2, 0]
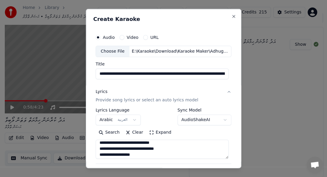
type textarea "**********"
click at [223, 54] on div "Choose File E:\Karaoke\Download\Karaoke Maker\Adhuge [PERSON_NAME]-Katchey ft. …" at bounding box center [164, 51] width 136 height 11
drag, startPoint x: 183, startPoint y: 74, endPoint x: 29, endPoint y: 60, distance: 155.0
click at [30, 60] on body "**********" at bounding box center [161, 76] width 322 height 177
type input "**********"
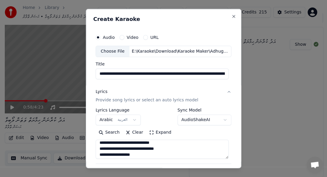
scroll to position [0, 1889]
click at [106, 74] on input "Title" at bounding box center [162, 73] width 133 height 11
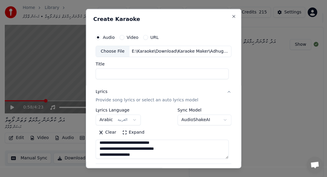
scroll to position [0, 0]
click at [124, 75] on input "Title" at bounding box center [162, 73] width 133 height 11
paste input "**********"
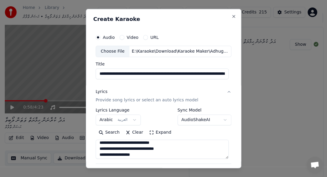
scroll to position [77, 0]
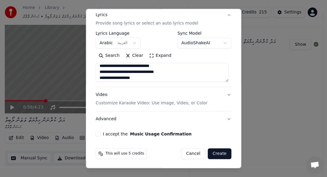
type input "**********"
click at [136, 102] on p "Customize Karaoke Video: Use Image, Video, or Color" at bounding box center [152, 103] width 112 height 6
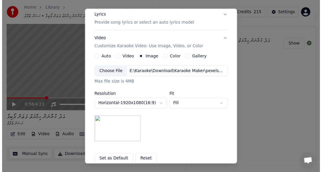
scroll to position [139, 0]
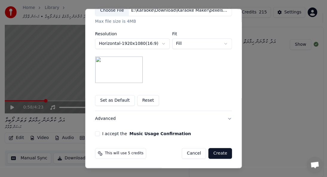
click at [96, 133] on button "I accept the Music Usage Confirmation" at bounding box center [97, 133] width 5 height 5
click at [214, 154] on button "Create" at bounding box center [220, 153] width 24 height 11
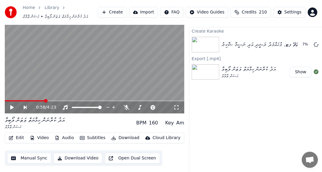
click at [214, 69] on img at bounding box center [204, 72] width 27 height 16
click at [50, 5] on link "Library" at bounding box center [51, 8] width 15 height 6
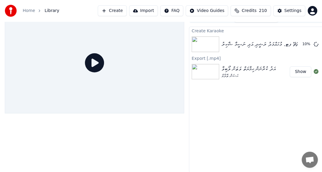
click at [211, 65] on img at bounding box center [204, 72] width 27 height 16
click at [209, 40] on img at bounding box center [204, 44] width 27 height 16
click at [225, 48] on div "އަދުގެ ރިޔާޒު ރަބީޢީ ރިމިކްސް – ޑީޖޭ-ކަޗްޗޭ ފޓ. މުޙައްމަދު ރަޝީދި އަދި ނަސީމާ ޝ…" at bounding box center [256, 44] width 134 height 20
click at [223, 46] on div "އަދުގެ ރިޔާޒު ރަބީޢީ ރިމިކްސް – ޑީޖޭ-ކަޗްޗޭ ފޓ. މުޙައްމަދު ރަޝީދި އަދި ނަސީމާ ޝ…" at bounding box center [290, 44] width 138 height 8
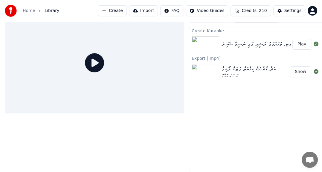
drag, startPoint x: 296, startPoint y: 47, endPoint x: 245, endPoint y: 53, distance: 50.8
click at [295, 47] on button "Play" at bounding box center [301, 44] width 19 height 11
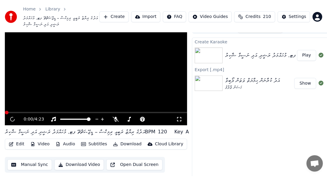
scroll to position [18, 0]
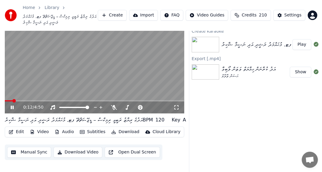
click at [92, 130] on button "Subtitles" at bounding box center [92, 132] width 30 height 8
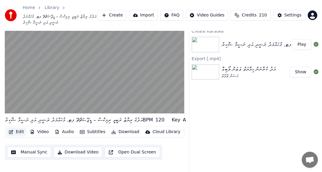
click at [23, 130] on button "Edit" at bounding box center [16, 132] width 20 height 8
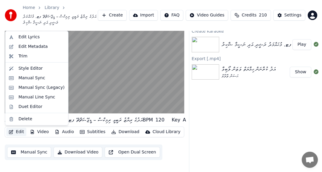
click at [19, 128] on button "Edit" at bounding box center [16, 132] width 20 height 8
click at [23, 47] on div "Edit Metadata" at bounding box center [33, 47] width 29 height 6
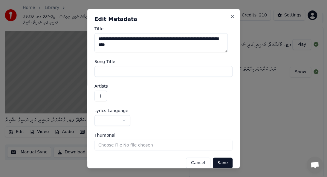
click at [106, 74] on input "Song Title" at bounding box center [163, 71] width 138 height 11
paste input "**********"
type input "**********"
click at [97, 100] on button "button" at bounding box center [100, 95] width 13 height 11
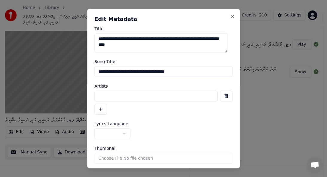
click at [129, 97] on input at bounding box center [155, 95] width 123 height 11
paste input "**********"
type input "**********"
click at [101, 108] on button "button" at bounding box center [100, 109] width 13 height 11
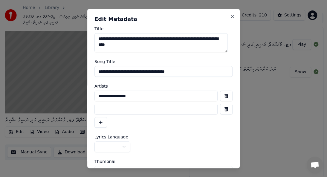
click at [103, 110] on input at bounding box center [155, 109] width 123 height 11
paste input "**********"
type input "**********"
click at [108, 142] on body "**********" at bounding box center [161, 70] width 322 height 177
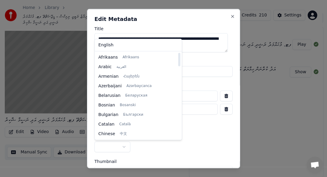
select select "**"
drag, startPoint x: 120, startPoint y: 70, endPoint x: 125, endPoint y: 69, distance: 5.8
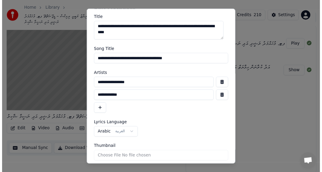
scroll to position [33, 0]
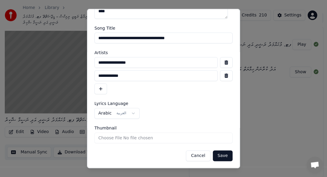
click at [221, 153] on button "Save" at bounding box center [223, 155] width 20 height 11
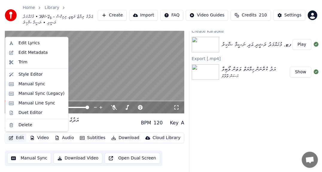
click at [22, 138] on button "Edit" at bounding box center [16, 137] width 20 height 8
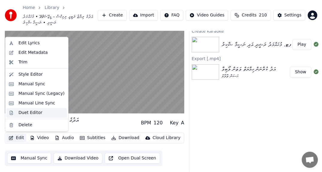
click at [28, 113] on div "Duet Editor" at bounding box center [31, 113] width 24 height 6
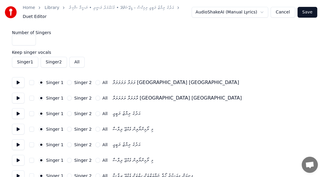
click at [18, 83] on button at bounding box center [18, 82] width 13 height 11
click at [17, 99] on button at bounding box center [18, 98] width 13 height 11
click at [19, 114] on button at bounding box center [18, 113] width 13 height 11
click at [70, 81] on div "Singer 2" at bounding box center [79, 82] width 24 height 5
click at [67, 82] on button "Singer 2" at bounding box center [69, 82] width 5 height 5
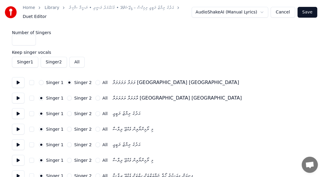
click at [67, 98] on button "Singer 2" at bounding box center [69, 98] width 5 height 5
click at [18, 130] on button at bounding box center [18, 129] width 13 height 11
click at [18, 144] on button at bounding box center [18, 144] width 13 height 11
click at [17, 159] on button at bounding box center [18, 160] width 13 height 11
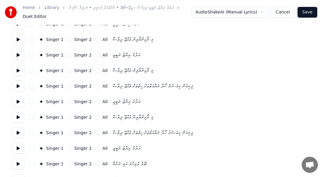
click at [16, 89] on button at bounding box center [18, 86] width 13 height 11
click at [17, 102] on button at bounding box center [18, 101] width 13 height 11
click at [69, 101] on div "Singer 2" at bounding box center [79, 101] width 24 height 5
click at [67, 102] on button "Singer 2" at bounding box center [69, 101] width 5 height 5
click at [15, 116] on button at bounding box center [18, 117] width 13 height 11
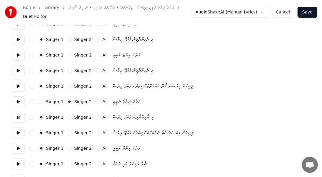
click at [68, 116] on button "Singer 2" at bounding box center [69, 117] width 5 height 5
drag, startPoint x: 18, startPoint y: 133, endPoint x: 30, endPoint y: 159, distance: 29.0
click at [18, 134] on button at bounding box center [18, 132] width 13 height 11
click at [67, 134] on button "Singer 2" at bounding box center [69, 132] width 5 height 5
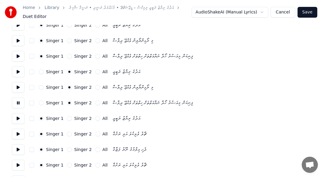
scroll to position [149, 0]
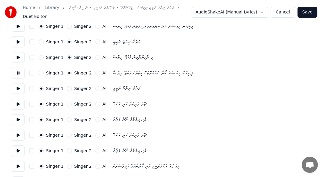
click at [17, 90] on button at bounding box center [18, 88] width 13 height 11
click at [95, 90] on button "All" at bounding box center [97, 88] width 5 height 5
click at [19, 105] on button at bounding box center [18, 104] width 13 height 11
click at [16, 117] on button at bounding box center [18, 119] width 13 height 11
click at [68, 119] on button "Singer 2" at bounding box center [69, 119] width 5 height 5
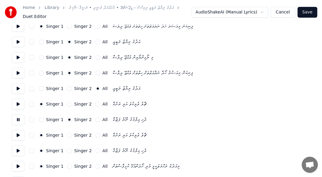
click at [20, 135] on button at bounding box center [18, 135] width 13 height 11
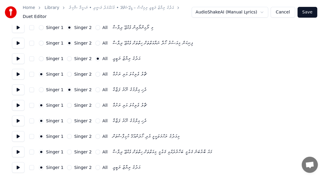
click at [16, 107] on button at bounding box center [18, 105] width 13 height 11
click at [19, 119] on button at bounding box center [18, 120] width 13 height 11
click at [67, 119] on button "Singer 2" at bounding box center [69, 120] width 5 height 5
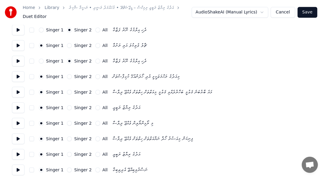
click at [16, 79] on button at bounding box center [18, 76] width 13 height 11
click at [20, 93] on button at bounding box center [18, 92] width 13 height 11
click at [19, 108] on button at bounding box center [18, 107] width 13 height 11
click at [67, 110] on button "Singer 2" at bounding box center [69, 107] width 5 height 5
click at [17, 125] on button at bounding box center [18, 123] width 13 height 11
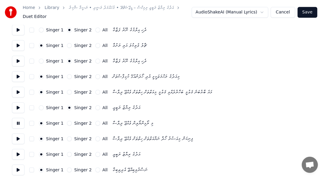
click at [67, 124] on button "Singer 2" at bounding box center [69, 123] width 5 height 5
click at [19, 138] on button at bounding box center [18, 138] width 13 height 11
click at [67, 138] on button "Singer 2" at bounding box center [69, 138] width 5 height 5
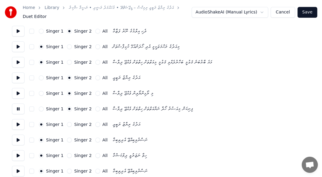
scroll to position [299, 0]
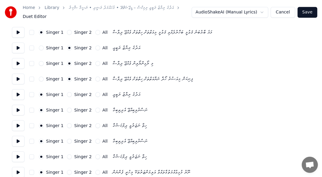
click at [18, 94] on button at bounding box center [18, 94] width 13 height 11
click at [95, 94] on button "All" at bounding box center [97, 94] width 5 height 5
click at [19, 110] on button at bounding box center [18, 110] width 13 height 11
click at [68, 108] on button "Singer 2" at bounding box center [69, 110] width 5 height 5
click at [18, 125] on button at bounding box center [18, 125] width 13 height 11
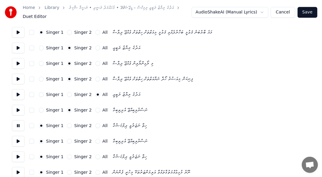
click at [16, 141] on button at bounding box center [18, 141] width 13 height 11
click at [67, 141] on button "Singer 2" at bounding box center [69, 141] width 5 height 5
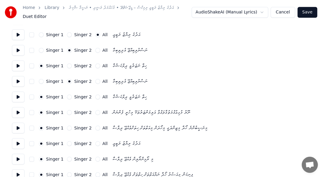
click at [20, 96] on button at bounding box center [18, 96] width 13 height 11
click at [19, 112] on button at bounding box center [18, 112] width 13 height 11
click at [67, 113] on button "Singer 2" at bounding box center [69, 112] width 5 height 5
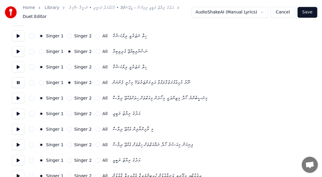
scroll to position [418, 0]
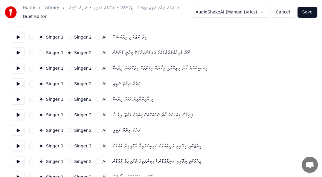
click at [16, 70] on button at bounding box center [18, 68] width 13 height 11
click at [67, 70] on button "Singer 2" at bounding box center [69, 68] width 5 height 5
click at [17, 82] on button at bounding box center [18, 83] width 13 height 11
click at [15, 101] on button at bounding box center [18, 99] width 13 height 11
click at [17, 113] on button at bounding box center [18, 114] width 13 height 11
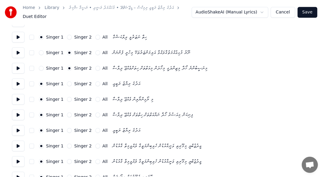
click at [16, 130] on button at bounding box center [18, 130] width 13 height 11
click at [95, 130] on button "All" at bounding box center [97, 130] width 5 height 5
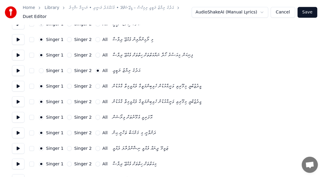
scroll to position [508, 0]
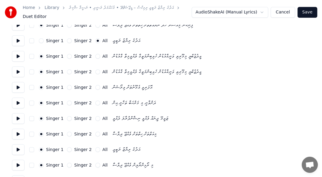
click at [19, 57] on button at bounding box center [18, 56] width 13 height 11
click at [18, 69] on button at bounding box center [18, 71] width 13 height 11
click at [18, 86] on button at bounding box center [18, 87] width 13 height 11
click at [70, 87] on div "Singer 2" at bounding box center [79, 87] width 24 height 5
click at [67, 86] on button "Singer 2" at bounding box center [69, 87] width 5 height 5
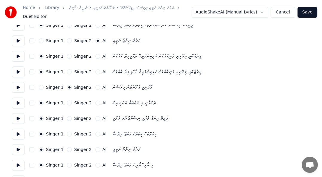
click at [17, 101] on button at bounding box center [18, 102] width 13 height 11
click at [67, 104] on button "Singer 2" at bounding box center [69, 102] width 5 height 5
click at [16, 117] on button at bounding box center [18, 118] width 13 height 11
click at [95, 116] on button "All" at bounding box center [97, 118] width 5 height 5
click at [17, 133] on button at bounding box center [18, 133] width 13 height 11
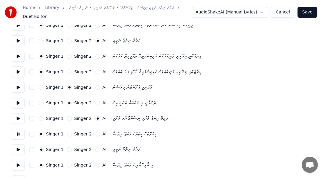
click at [96, 135] on div "All" at bounding box center [101, 133] width 12 height 5
click at [95, 132] on div "All" at bounding box center [101, 133] width 12 height 5
click at [95, 134] on button "All" at bounding box center [97, 133] width 5 height 5
click at [16, 149] on button at bounding box center [18, 149] width 13 height 11
click at [95, 149] on button "All" at bounding box center [97, 149] width 5 height 5
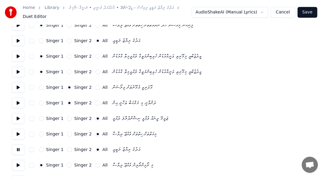
scroll to position [538, 0]
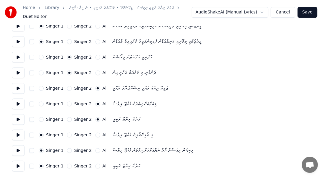
click at [16, 133] on button at bounding box center [18, 134] width 13 height 11
click at [14, 151] on button at bounding box center [18, 150] width 13 height 11
click at [67, 149] on button "Singer 2" at bounding box center [69, 150] width 5 height 5
click at [95, 149] on button "All" at bounding box center [97, 150] width 5 height 5
click at [19, 164] on button at bounding box center [18, 165] width 13 height 11
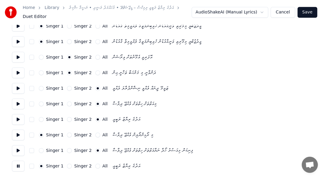
click at [95, 164] on button "All" at bounding box center [97, 165] width 5 height 5
click at [305, 11] on button "Save" at bounding box center [307, 12] width 20 height 11
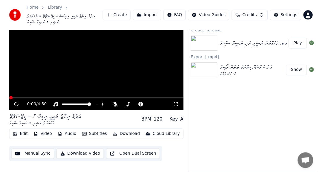
scroll to position [23, 0]
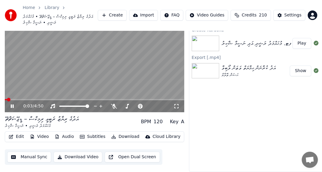
click at [174, 104] on icon at bounding box center [176, 106] width 6 height 5
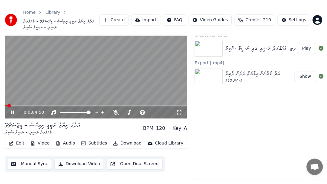
scroll to position [17, 0]
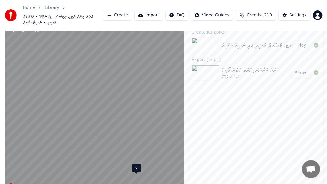
drag, startPoint x: 110, startPoint y: 178, endPoint x: 107, endPoint y: 177, distance: 3.5
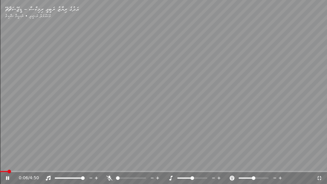
click at [110, 176] on icon at bounding box center [109, 177] width 6 height 5
drag, startPoint x: 169, startPoint y: 178, endPoint x: 158, endPoint y: 168, distance: 15.0
click at [169, 176] on icon at bounding box center [171, 177] width 6 height 5
click at [171, 176] on icon at bounding box center [170, 177] width 3 height 5
click at [111, 176] on icon at bounding box center [109, 177] width 3 height 5
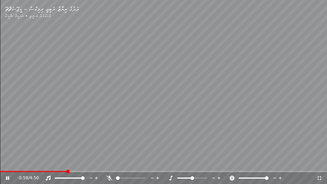
click at [268, 176] on span at bounding box center [267, 178] width 4 height 4
click at [250, 176] on span at bounding box center [250, 178] width 4 height 4
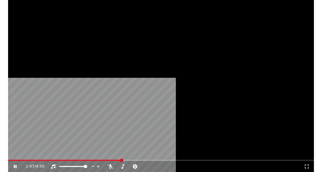
scroll to position [23, 0]
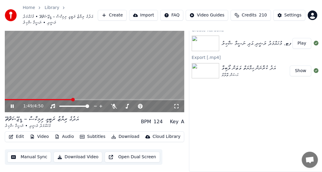
click at [11, 104] on icon at bounding box center [12, 106] width 3 height 4
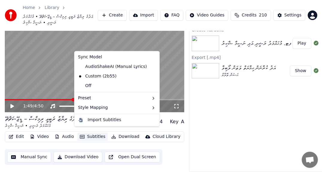
click at [87, 134] on button "Subtitles" at bounding box center [92, 136] width 30 height 8
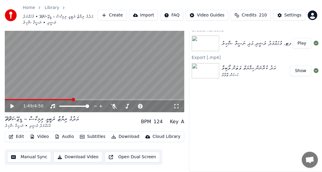
click at [0, 99] on div "1:49 / 4:50 އަދުގެ ރިޔާޒު ރަބީޢީ ރިމިކްސް – ޑީޖޭ-ކަޗްޗޭ މުޙައްމަދު ރަޝީދި • ނަސ…" at bounding box center [161, 91] width 322 height 160
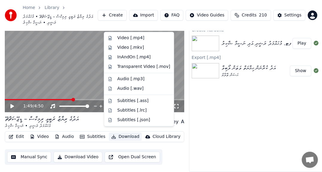
click at [111, 134] on icon "button" at bounding box center [113, 136] width 4 height 4
click at [134, 36] on div "Video [.mp4]" at bounding box center [130, 38] width 27 height 6
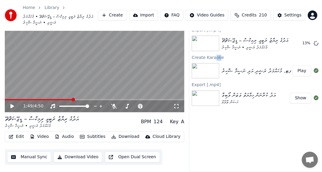
drag, startPoint x: 213, startPoint y: 49, endPoint x: 217, endPoint y: 50, distance: 3.6
click at [217, 53] on div "Create Karaoke" at bounding box center [256, 56] width 134 height 7
click at [222, 54] on div "Create Karaoke" at bounding box center [256, 56] width 134 height 7
click at [300, 41] on button "Show" at bounding box center [300, 43] width 22 height 11
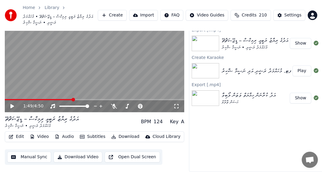
click at [119, 15] on button "Create" at bounding box center [112, 15] width 29 height 11
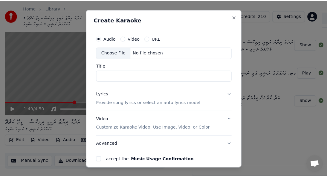
scroll to position [18, 0]
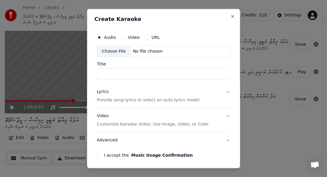
click at [139, 53] on div "No file chosen" at bounding box center [147, 51] width 34 height 6
type input "**********"
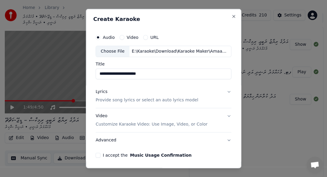
click at [147, 100] on p "Provide song lyrics or select an auto lyrics model" at bounding box center [147, 100] width 102 height 6
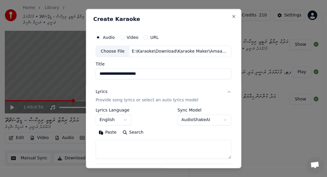
click at [125, 119] on button "English" at bounding box center [114, 119] width 36 height 11
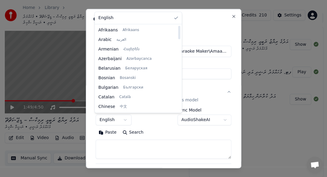
select select "**"
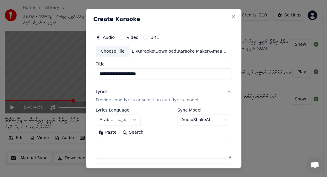
click at [191, 119] on body "Home Library އަދުގެ ރިޔާޒު ރަބީޢީ ރިމިކްސް – ޑީޖޭ-ކަޗްޗޭ • މުޙައްމަދު ރަޝީދި • …" at bounding box center [161, 70] width 322 height 177
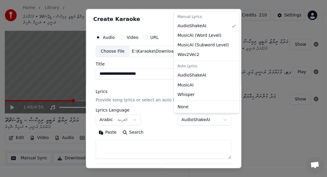
click at [145, 88] on body "Home Library އަދުގެ ރިޔާޒު ރަބީޢީ ރިމިކްސް – ޑީޖޭ-ކަޗްޗޭ • މުޙައްމަދު ރަޝީދި • …" at bounding box center [161, 70] width 322 height 177
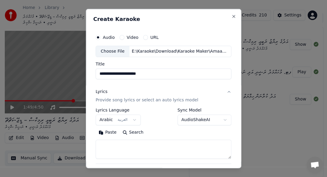
click at [139, 144] on textarea at bounding box center [164, 148] width 136 height 19
click at [123, 144] on textarea at bounding box center [164, 148] width 136 height 19
paste textarea "**********"
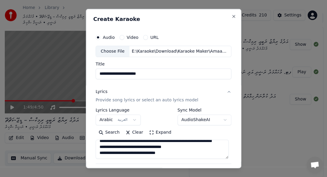
scroll to position [2, 0]
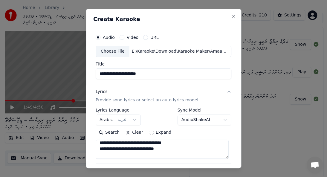
type textarea "**********"
drag, startPoint x: 167, startPoint y: 73, endPoint x: 24, endPoint y: 65, distance: 143.9
click at [26, 66] on body "Home Library އަދުގެ ރިޔާޒު ރަބީޢީ ރިމިކްސް – ޑީޖޭ-ކަޗްޗޭ • މުޙައްމަދު ރަޝީދި • …" at bounding box center [161, 70] width 322 height 177
paste input "*********"
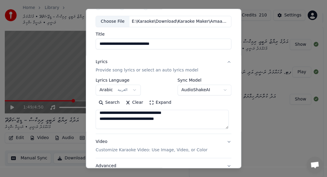
scroll to position [77, 0]
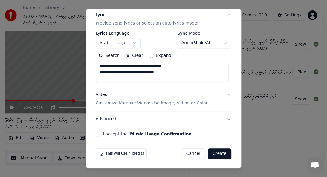
type input "**********"
click at [134, 105] on p "Customize Karaoke Video: Use Image, Video, or Color" at bounding box center [152, 103] width 112 height 6
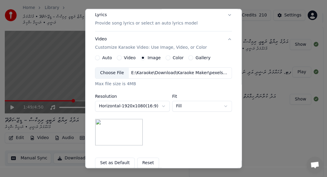
scroll to position [136, 0]
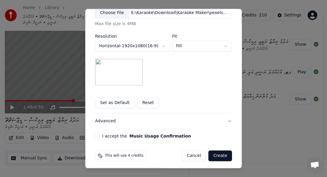
click at [94, 130] on div "**********" at bounding box center [164, 16] width 142 height 248
click at [99, 135] on div "I accept the Music Usage Confirmation" at bounding box center [163, 135] width 137 height 5
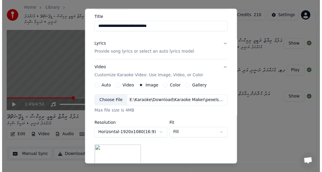
scroll to position [139, 0]
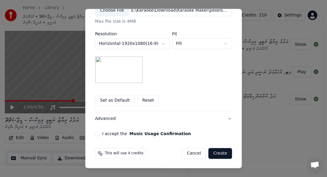
click at [221, 156] on button "Create" at bounding box center [220, 153] width 24 height 11
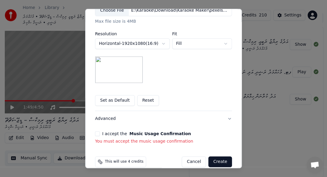
click at [96, 133] on button "I accept the Music Usage Confirmation" at bounding box center [97, 133] width 5 height 5
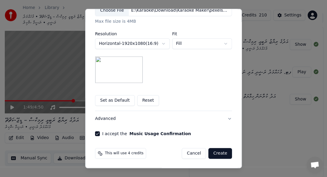
click at [216, 153] on button "Create" at bounding box center [220, 153] width 24 height 11
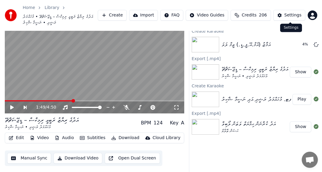
click at [295, 17] on div "Settings" at bounding box center [292, 15] width 17 height 6
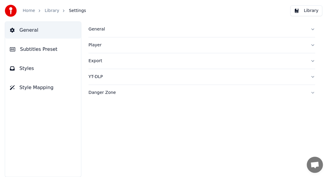
click at [30, 31] on span "General" at bounding box center [28, 30] width 19 height 7
click at [92, 29] on div "General" at bounding box center [196, 29] width 217 height 6
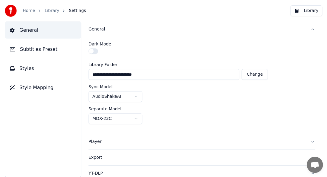
scroll to position [19, 0]
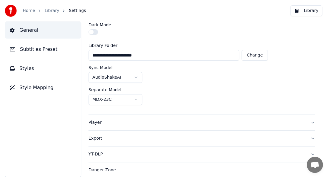
click at [98, 123] on div "Player" at bounding box center [196, 122] width 217 height 6
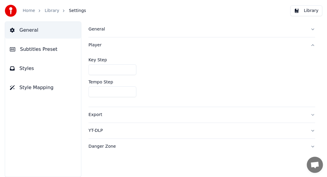
click at [97, 117] on div "Export" at bounding box center [196, 115] width 217 height 6
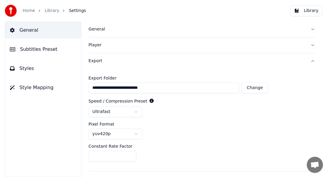
scroll to position [25, 0]
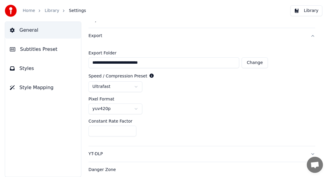
click at [137, 85] on html "**********" at bounding box center [163, 88] width 327 height 177
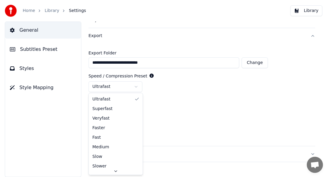
click at [133, 84] on html "**********" at bounding box center [163, 88] width 327 height 177
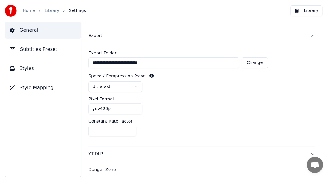
click at [133, 84] on html "**********" at bounding box center [163, 88] width 327 height 177
click at [231, 155] on div "YT-DLP" at bounding box center [196, 154] width 217 height 6
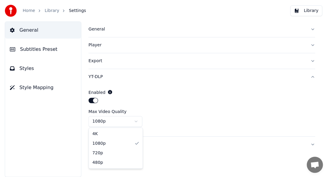
click at [137, 121] on html "Home Library Settings Library General Subtitles Preset Styles Style Mapping Gen…" at bounding box center [163, 88] width 327 height 177
click at [135, 121] on html "Home Library Settings Library General Subtitles Preset Styles Style Mapping Gen…" at bounding box center [163, 88] width 327 height 177
click at [42, 53] on span "Subtitles Preset" at bounding box center [38, 49] width 37 height 7
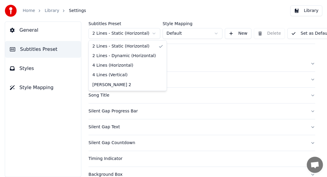
click at [143, 33] on html "Home Library Settings Library General Subtitles Preset Styles Style Mapping Sub…" at bounding box center [163, 88] width 327 height 177
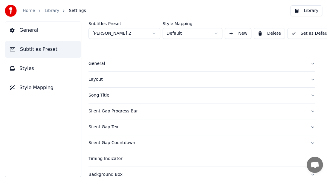
click at [96, 63] on div "General" at bounding box center [196, 64] width 217 height 6
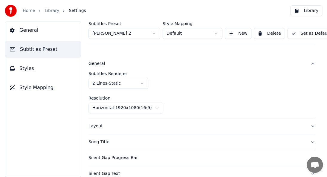
click at [142, 84] on html "Home Library Settings Library General Subtitles Preset Styles Style Mapping Sub…" at bounding box center [163, 88] width 327 height 177
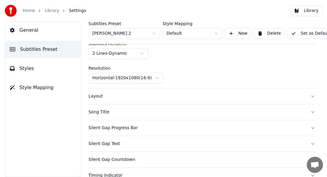
click at [97, 97] on div "Layout" at bounding box center [196, 96] width 217 height 6
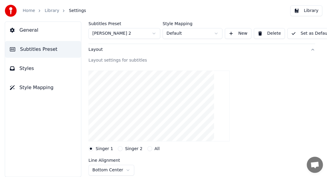
scroll to position [60, 0]
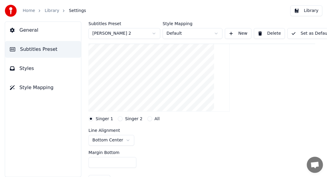
click at [118, 120] on button "Singer 2" at bounding box center [120, 118] width 5 height 5
click at [147, 117] on button "All" at bounding box center [149, 118] width 5 height 5
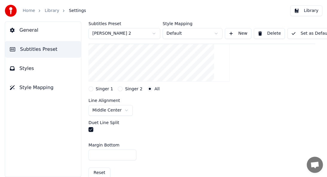
click at [125, 109] on html "Home Library Settings Library General Subtitles Preset Styles Style Mapping Sub…" at bounding box center [163, 88] width 327 height 177
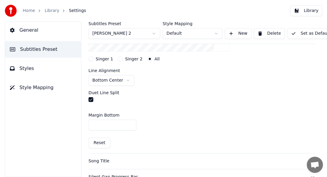
click at [118, 59] on button "Singer 2" at bounding box center [120, 58] width 5 height 5
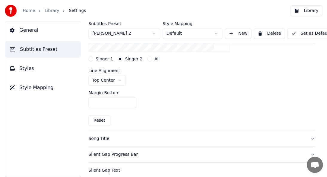
click at [115, 80] on html "Home Library Settings Library General Subtitles Preset Styles Style Mapping Sub…" at bounding box center [163, 88] width 327 height 177
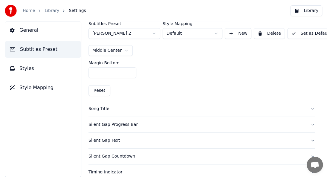
click at [98, 110] on div "Song Title" at bounding box center [196, 109] width 217 height 6
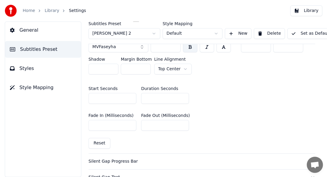
scroll to position [299, 0]
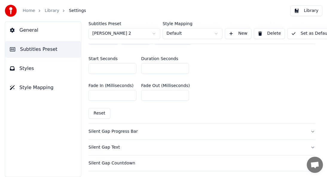
click at [119, 131] on div "Silent Gap Progress Bar" at bounding box center [196, 131] width 217 height 6
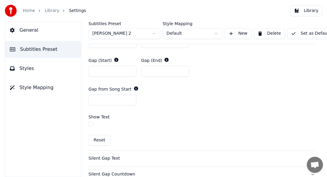
click at [97, 117] on label "Show Text" at bounding box center [98, 117] width 21 height 4
click at [88, 125] on div "Subtitles Preset [PERSON_NAME] 2 Style Mapping Default New Delete Set as Defaul…" at bounding box center [201, 99] width 250 height 155
click at [91, 125] on button "button" at bounding box center [90, 123] width 5 height 5
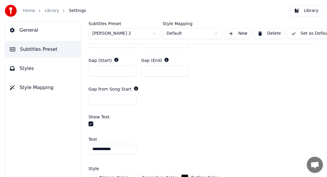
click at [88, 122] on button "button" at bounding box center [90, 123] width 5 height 5
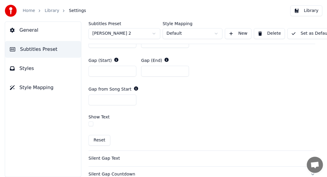
scroll to position [328, 0]
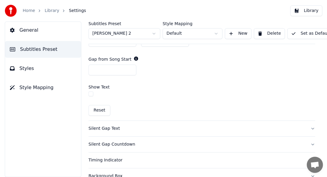
click at [104, 127] on div "Silent Gap Text" at bounding box center [196, 128] width 217 height 6
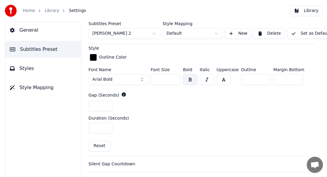
scroll to position [197, 0]
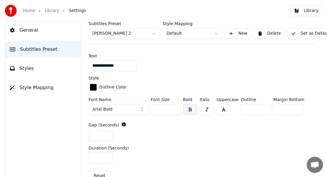
click at [128, 109] on button "Arial Bold" at bounding box center [118, 109] width 60 height 11
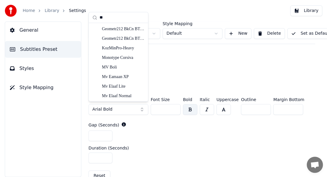
type input "**"
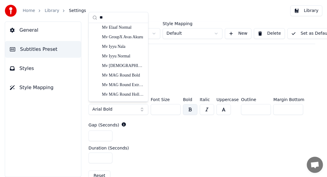
scroll to position [134, 0]
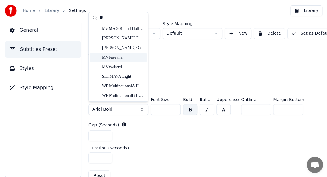
click at [119, 58] on div "MVFaseyha" at bounding box center [123, 57] width 42 height 6
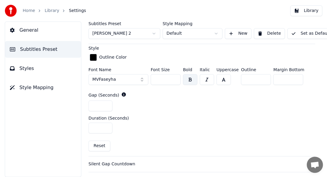
scroll to position [286, 0]
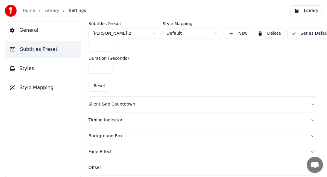
click at [110, 102] on div "Silent Gap Countdown" at bounding box center [196, 104] width 217 height 6
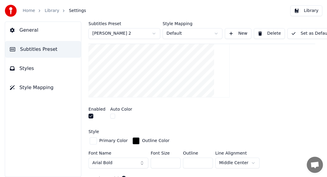
scroll to position [167, 0]
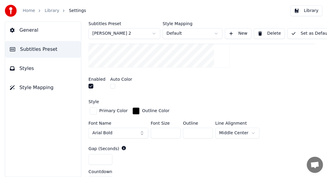
click at [116, 130] on button "Arial Bold" at bounding box center [118, 133] width 60 height 11
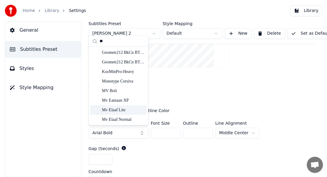
type input "**"
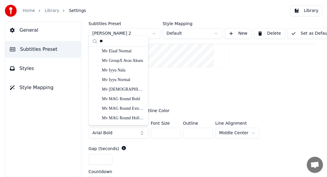
scroll to position [134, 0]
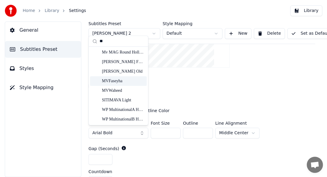
click at [133, 82] on div "MVFaseyha" at bounding box center [123, 81] width 42 height 6
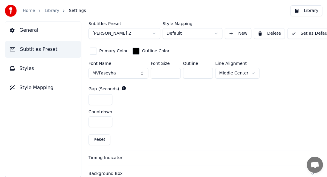
scroll to position [257, 0]
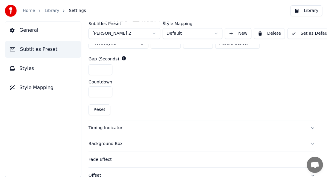
click at [108, 127] on div "Timing Indicator" at bounding box center [196, 128] width 217 height 6
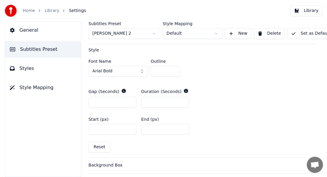
click at [111, 69] on button "Arial Bold" at bounding box center [118, 71] width 60 height 11
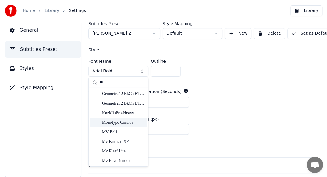
scroll to position [119, 0]
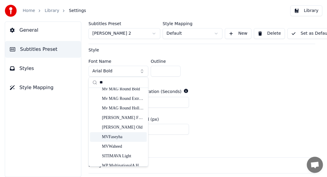
type input "**"
click at [121, 136] on div "MVFaseyha" at bounding box center [123, 137] width 42 height 6
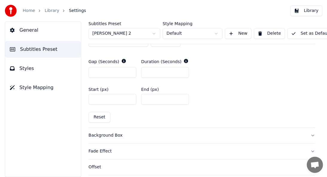
scroll to position [316, 0]
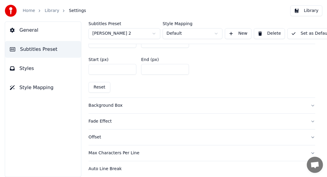
click at [109, 106] on div "Background Box" at bounding box center [196, 105] width 217 height 6
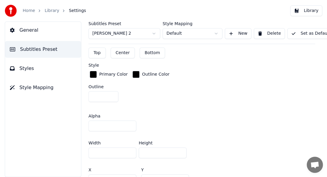
scroll to position [225, 0]
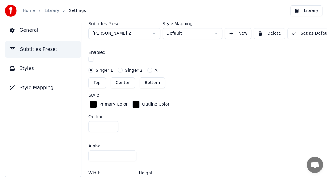
click at [92, 59] on button "button" at bounding box center [90, 59] width 5 height 5
click at [90, 57] on button "button" at bounding box center [90, 59] width 5 height 5
click at [105, 105] on div "Primary Color" at bounding box center [113, 104] width 28 height 6
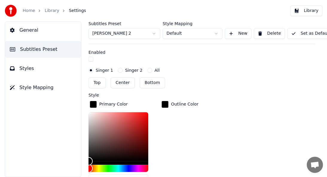
click at [129, 70] on label "Singer 2" at bounding box center [133, 70] width 17 height 4
click at [122, 70] on button "Singer 2" at bounding box center [120, 70] width 5 height 5
click at [91, 57] on button "button" at bounding box center [90, 59] width 5 height 5
click at [90, 70] on button "Singer 1" at bounding box center [90, 70] width 5 height 5
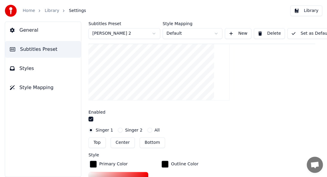
click at [91, 119] on button "button" at bounding box center [90, 118] width 5 height 5
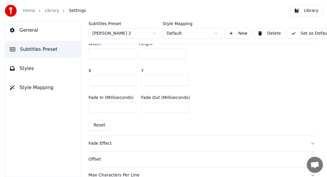
scroll to position [464, 0]
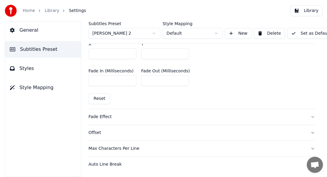
click at [106, 114] on div "Fade Effect" at bounding box center [196, 117] width 217 height 6
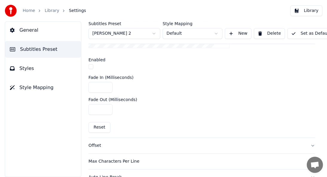
scroll to position [251, 0]
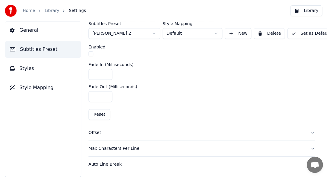
click at [95, 130] on div "Offset" at bounding box center [196, 133] width 217 height 6
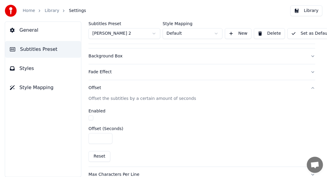
scroll to position [148, 0]
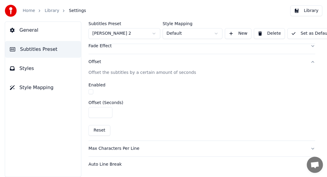
click at [126, 145] on div "Max Characters Per Line" at bounding box center [196, 148] width 217 height 6
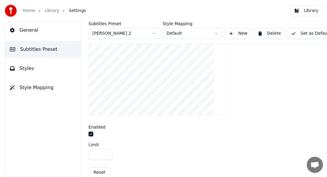
scroll to position [228, 0]
click at [113, 161] on div "Auto Line Break" at bounding box center [196, 164] width 217 height 6
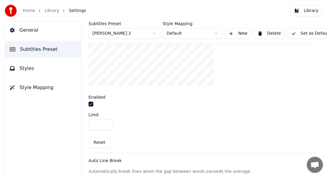
scroll to position [148, 0]
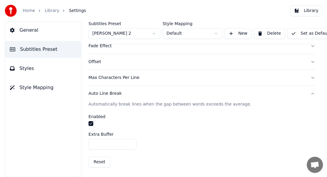
click at [303, 33] on button "Set as Default" at bounding box center [310, 33] width 47 height 11
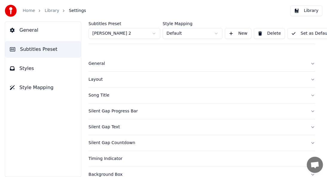
scroll to position [30, 0]
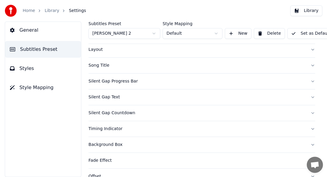
click at [30, 68] on span "Styles" at bounding box center [26, 68] width 15 height 7
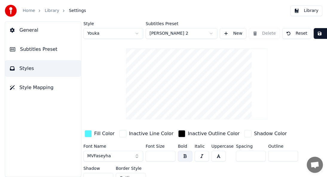
scroll to position [0, 18]
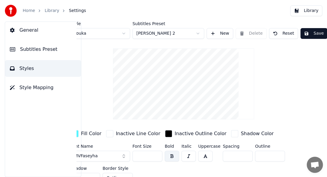
click at [301, 33] on button "Save" at bounding box center [313, 33] width 27 height 11
click at [33, 91] on button "Style Mapping" at bounding box center [43, 87] width 76 height 17
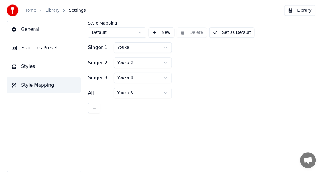
scroll to position [0, 0]
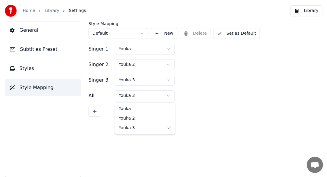
click at [125, 97] on html "Home Library Settings Library General Subtitles Preset Styles Style Mapping Sty…" at bounding box center [163, 88] width 327 height 177
click at [47, 13] on link "Library" at bounding box center [51, 11] width 15 height 6
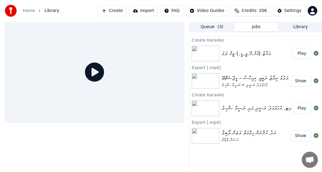
click at [300, 53] on button "Play" at bounding box center [301, 53] width 19 height 11
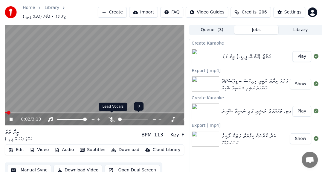
click at [110, 117] on icon at bounding box center [111, 119] width 6 height 5
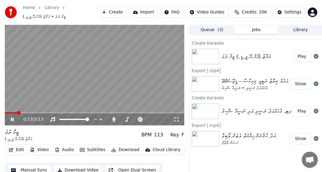
scroll to position [14, 0]
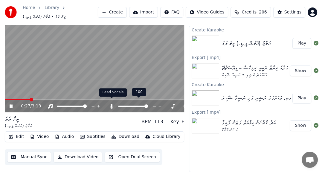
click at [110, 104] on icon at bounding box center [111, 106] width 6 height 5
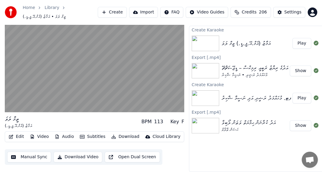
click at [91, 133] on button "Subtitles" at bounding box center [92, 136] width 30 height 8
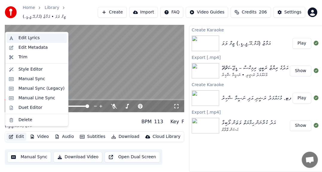
click at [16, 34] on div "Edit Lyrics" at bounding box center [37, 38] width 60 height 10
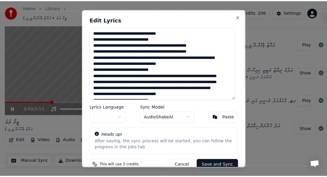
scroll to position [9, 0]
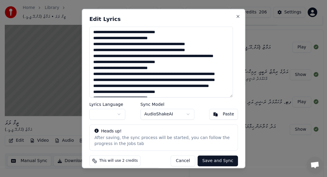
click at [120, 113] on button "button" at bounding box center [107, 113] width 36 height 11
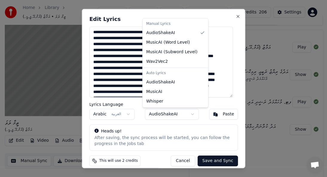
click at [177, 113] on body "Home Library ތީމް ލަވަ • އަމާޒު (އެމް.އޭ.ޕީ.ޑީ.) Create Import FAQ Video Guides…" at bounding box center [161, 79] width 322 height 177
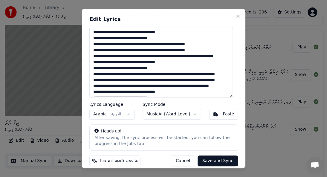
click at [207, 161] on button "Save and Sync" at bounding box center [217, 160] width 40 height 11
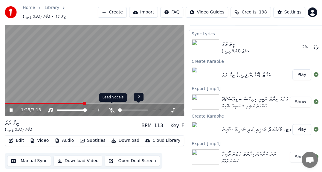
click at [114, 108] on icon at bounding box center [111, 110] width 6 height 5
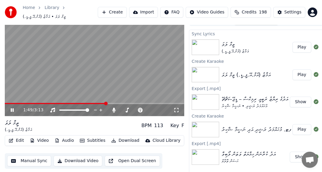
click at [12, 108] on icon at bounding box center [12, 110] width 3 height 4
click at [301, 46] on button "Play" at bounding box center [301, 47] width 19 height 11
click at [15, 108] on icon at bounding box center [17, 110] width 14 height 5
click at [301, 73] on button "Play" at bounding box center [301, 74] width 19 height 11
drag, startPoint x: 14, startPoint y: 105, endPoint x: 30, endPoint y: 113, distance: 18.2
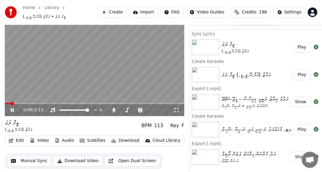
click at [15, 108] on icon at bounding box center [17, 110] width 14 height 5
click at [86, 139] on button "Subtitles" at bounding box center [92, 140] width 30 height 8
click at [22, 138] on button "Edit" at bounding box center [16, 140] width 20 height 8
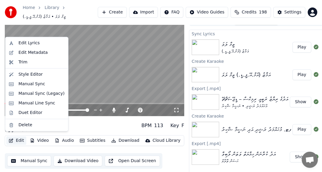
click at [20, 136] on button "Edit" at bounding box center [16, 140] width 20 height 8
click at [46, 53] on div "Edit Metadata" at bounding box center [42, 53] width 46 height 6
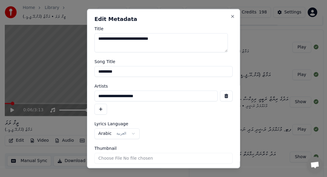
click at [150, 37] on textarea "**********" at bounding box center [160, 42] width 133 height 19
drag, startPoint x: 141, startPoint y: 73, endPoint x: 28, endPoint y: 47, distance: 116.1
click at [28, 47] on body "**********" at bounding box center [161, 79] width 322 height 177
paste input "**********"
type input "******"
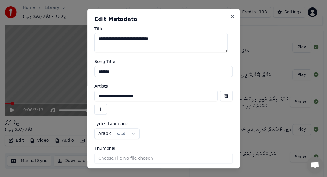
drag, startPoint x: 135, startPoint y: 96, endPoint x: 55, endPoint y: 74, distance: 83.1
click at [55, 74] on body "**********" at bounding box center [161, 79] width 322 height 177
paste input "***"
paste input "**********"
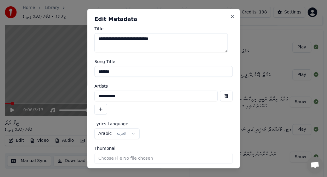
paste input "**********"
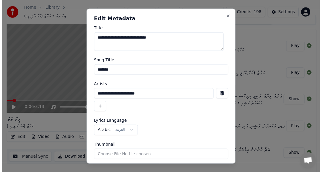
scroll to position [20, 0]
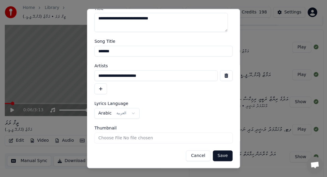
type input "**********"
click at [220, 156] on button "Save" at bounding box center [223, 155] width 20 height 11
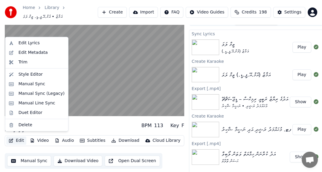
click at [17, 136] on button "Edit" at bounding box center [16, 140] width 20 height 8
click at [31, 60] on div "Trim" at bounding box center [42, 62] width 46 height 6
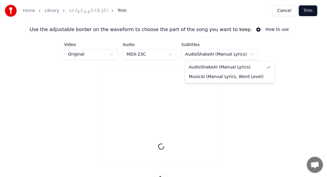
click at [229, 54] on html "Home Library އަމާޒު (އެމް.އޭ.ޕީ.ޑީ.) ތީމް ލަވަ Trim Cancel Trim Use the adjusta…" at bounding box center [163, 109] width 327 height 218
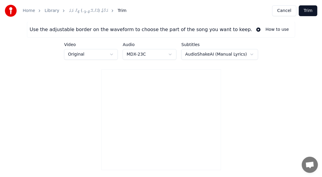
type input "*****"
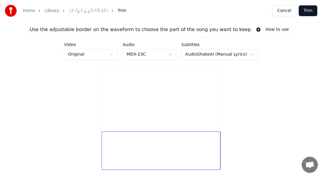
click at [74, 14] on div "Home Library އަމާޒު (އެމް.އޭ.ޕީ.ޑީ.) ތީމް ލަވަ Trim" at bounding box center [66, 11] width 122 height 12
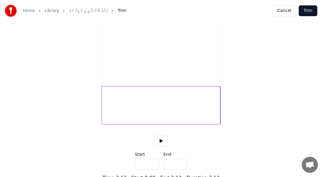
scroll to position [57, 0]
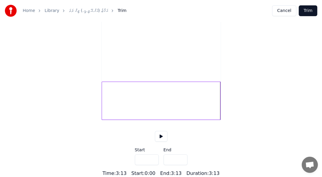
click at [90, 8] on div "Home Library އަމާޒު (އެމް.އޭ.ޕީ.ޑީ.) ތީމް ލަވަ Trim" at bounding box center [66, 11] width 122 height 12
click at [82, 11] on link "އަމާޒު (އެމް.އޭ.ޕީ.ޑީ.) ތީމް ލަވަ" at bounding box center [88, 11] width 39 height 6
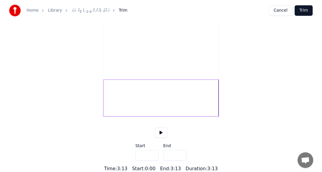
scroll to position [14, 0]
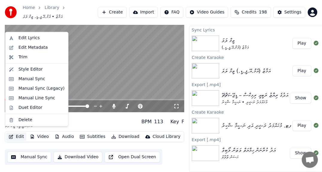
click at [17, 134] on button "Edit" at bounding box center [16, 136] width 20 height 8
click at [30, 69] on div "Style Editor" at bounding box center [31, 69] width 24 height 6
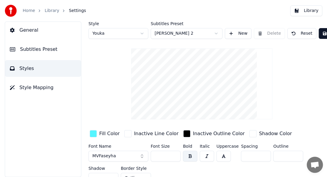
scroll to position [13, 0]
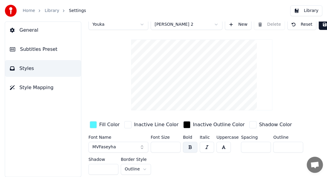
click at [52, 89] on button "Style Mapping" at bounding box center [43, 87] width 76 height 17
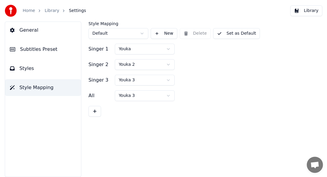
scroll to position [0, 0]
click at [47, 13] on link "Library" at bounding box center [51, 11] width 15 height 6
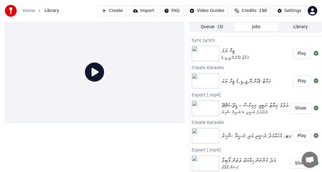
click at [299, 55] on button "Play" at bounding box center [301, 53] width 19 height 11
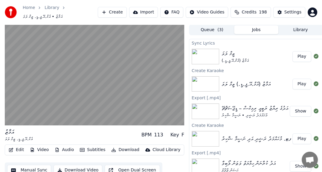
click at [17, 147] on button "Edit" at bounding box center [16, 149] width 20 height 8
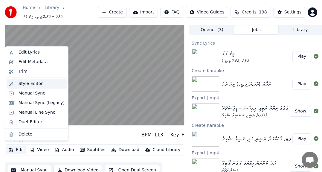
click at [34, 85] on div "Style Editor" at bounding box center [31, 84] width 24 height 6
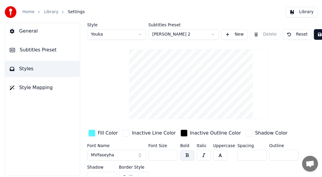
scroll to position [13, 0]
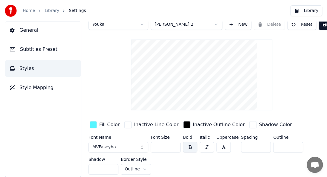
click at [52, 11] on link "Library" at bounding box center [51, 11] width 15 height 6
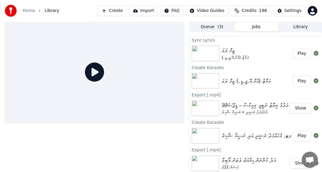
click at [245, 54] on div "ތީމް ލަވަ" at bounding box center [234, 50] width 27 height 8
click at [301, 54] on button "Play" at bounding box center [301, 53] width 19 height 11
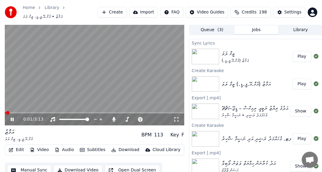
click at [10, 117] on icon at bounding box center [17, 119] width 14 height 5
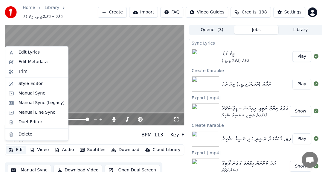
click at [22, 147] on button "Edit" at bounding box center [16, 149] width 20 height 8
click at [31, 95] on div "Manual Sync" at bounding box center [32, 93] width 27 height 6
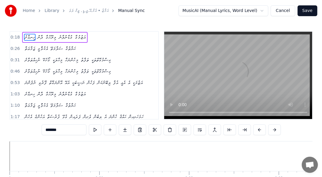
scroll to position [0, 1599]
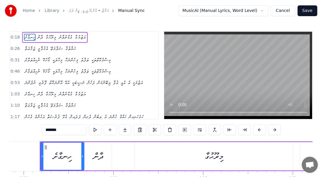
click at [207, 12] on html "Home Library އަމާޒު • އެމް.އޭ.ޕީ.ޑީ. ތީމް ލަވަ Manual Sync MusicAI (Manual Lyri…" at bounding box center [161, 105] width 322 height 211
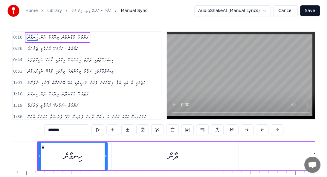
scroll to position [0, 1593]
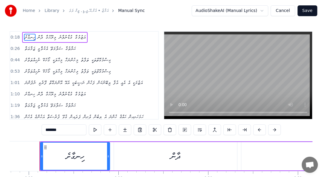
click at [73, 13] on link "އަމާޒު • އެމް.އޭ.ޕީ.ޑީ. ތީމް ލަވަ" at bounding box center [89, 11] width 40 height 6
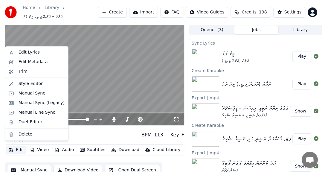
click at [18, 148] on button "Edit" at bounding box center [16, 149] width 20 height 8
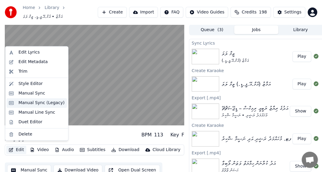
click at [42, 102] on div "Manual Sync (Legacy)" at bounding box center [42, 103] width 46 height 6
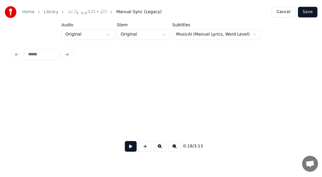
scroll to position [0, 1086]
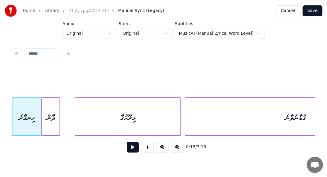
click at [69, 13] on link "އަމާޒު • އެމް.އޭ.ޕީ.ޑީ. ތީމް ލަވަ" at bounding box center [89, 11] width 40 height 6
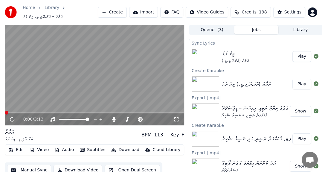
click at [17, 149] on button "Edit" at bounding box center [16, 149] width 20 height 8
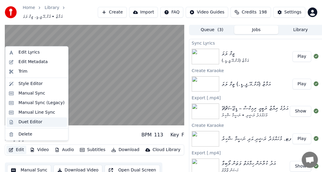
click at [31, 121] on div "Duet Editor" at bounding box center [31, 122] width 24 height 6
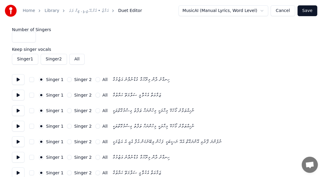
click at [17, 79] on button at bounding box center [18, 79] width 13 height 11
click at [67, 78] on button "Singer 2" at bounding box center [69, 79] width 5 height 5
click at [95, 80] on button "All" at bounding box center [97, 79] width 5 height 5
click at [73, 61] on button "All" at bounding box center [76, 59] width 15 height 11
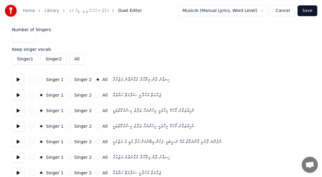
click at [21, 96] on button at bounding box center [18, 95] width 13 height 11
click at [95, 96] on button "All" at bounding box center [97, 95] width 5 height 5
click at [19, 112] on button at bounding box center [18, 110] width 13 height 11
click at [95, 112] on button "All" at bounding box center [97, 110] width 5 height 5
click at [19, 126] on button at bounding box center [18, 126] width 13 height 11
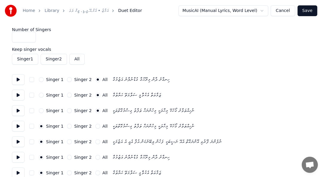
click at [16, 141] on button at bounding box center [18, 141] width 13 height 11
click at [74, 141] on label "Singer 2" at bounding box center [82, 141] width 17 height 4
click at [72, 141] on button "Singer 2" at bounding box center [69, 141] width 5 height 5
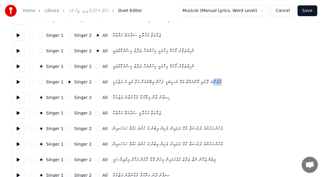
drag, startPoint x: 217, startPoint y: 85, endPoint x: 240, endPoint y: 85, distance: 22.7
click at [240, 85] on div "Singer 1 Singer 2 All ނުފެންނަ ފޮރުވި އޮންނަގޮތް އެއޭ ނަސީބަކީ ފަހުން ލިބޭނެކަނ…" at bounding box center [161, 81] width 298 height 11
drag, startPoint x: 214, startPoint y: 82, endPoint x: 238, endPoint y: 83, distance: 23.6
click at [238, 83] on div "Singer 1 Singer 2 All ނުފެންނަ ފޮރުވި އޮންނަގޮތް އެއޭ ނަސީބަކީ ފަހުން ލިބޭނެކަނ…" at bounding box center [161, 81] width 298 height 11
click at [18, 82] on button at bounding box center [18, 81] width 13 height 11
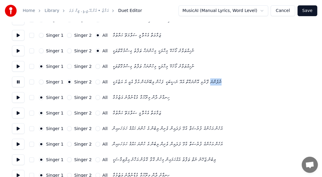
click at [20, 82] on button at bounding box center [18, 81] width 13 height 11
click at [18, 67] on button at bounding box center [18, 66] width 13 height 11
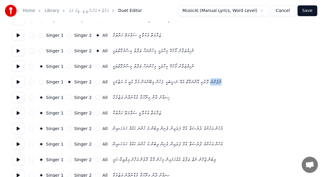
click at [17, 82] on button at bounding box center [18, 81] width 13 height 11
click at [20, 85] on button at bounding box center [18, 81] width 13 height 11
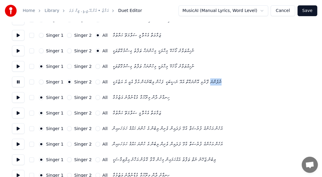
click at [20, 85] on button at bounding box center [18, 81] width 13 height 11
click at [20, 84] on button at bounding box center [18, 81] width 13 height 11
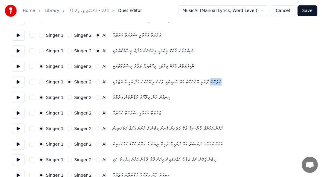
click at [19, 85] on button at bounding box center [18, 81] width 13 height 11
click at [19, 99] on button at bounding box center [18, 97] width 13 height 11
click at [19, 113] on button at bounding box center [18, 113] width 13 height 11
click at [95, 113] on button "All" at bounding box center [97, 112] width 5 height 5
click at [17, 130] on button at bounding box center [18, 128] width 13 height 11
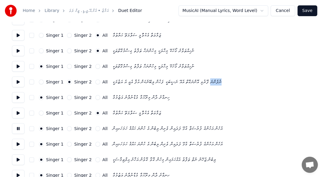
click at [95, 129] on button "All" at bounding box center [97, 128] width 5 height 5
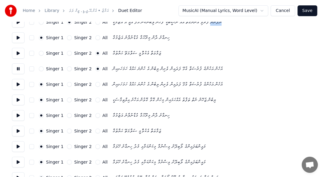
click at [16, 86] on button at bounding box center [18, 84] width 13 height 11
click at [14, 100] on button at bounding box center [18, 99] width 13 height 11
click at [67, 101] on button "Singer 2" at bounding box center [69, 99] width 5 height 5
click at [19, 116] on button at bounding box center [18, 115] width 13 height 11
click at [95, 117] on button "All" at bounding box center [97, 115] width 5 height 5
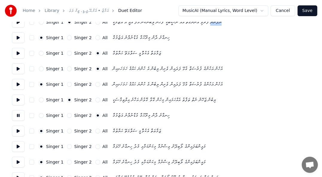
click at [21, 131] on button at bounding box center [18, 130] width 13 height 11
click at [95, 130] on button "All" at bounding box center [97, 130] width 5 height 5
click at [19, 147] on button at bounding box center [18, 146] width 13 height 11
click at [69, 145] on div "Singer 2" at bounding box center [79, 146] width 24 height 5
click at [69, 147] on div "Singer 2" at bounding box center [79, 146] width 24 height 5
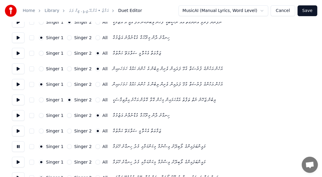
click at [70, 146] on div "Singer 2" at bounding box center [79, 146] width 24 height 5
click at [67, 146] on button "Singer 2" at bounding box center [69, 146] width 5 height 5
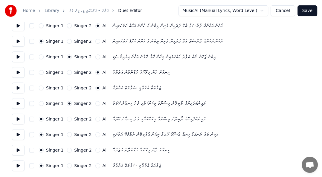
click at [19, 123] on button at bounding box center [18, 118] width 13 height 11
click at [18, 135] on button at bounding box center [18, 134] width 13 height 11
click at [96, 134] on div "All" at bounding box center [101, 134] width 12 height 5
click at [97, 134] on div "All" at bounding box center [101, 134] width 12 height 5
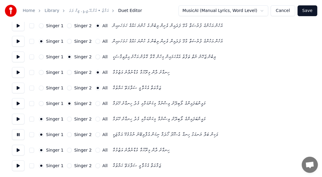
click at [95, 135] on button "All" at bounding box center [97, 134] width 5 height 5
drag, startPoint x: 18, startPoint y: 151, endPoint x: 24, endPoint y: 151, distance: 6.0
click at [23, 151] on button at bounding box center [18, 150] width 13 height 11
click at [96, 151] on div "All" at bounding box center [101, 150] width 12 height 5
click at [95, 151] on button "All" at bounding box center [97, 150] width 5 height 5
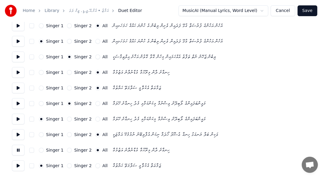
click at [19, 165] on button at bounding box center [18, 165] width 13 height 11
click at [96, 167] on div "All" at bounding box center [101, 165] width 12 height 5
click at [95, 166] on button "All" at bounding box center [97, 165] width 5 height 5
drag, startPoint x: 313, startPoint y: 13, endPoint x: 309, endPoint y: 16, distance: 3.9
click at [312, 14] on button "Save" at bounding box center [307, 10] width 20 height 11
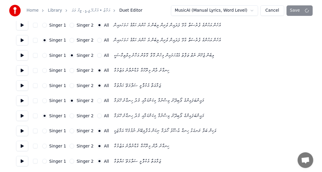
scroll to position [14, 0]
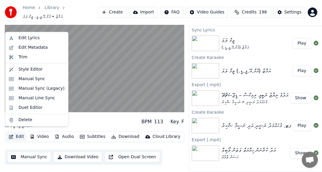
click at [19, 134] on button "Edit" at bounding box center [16, 136] width 20 height 8
click at [27, 152] on button "Manual Sync" at bounding box center [29, 156] width 44 height 11
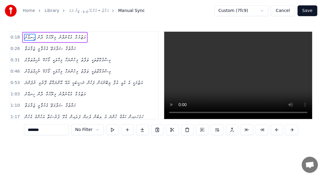
scroll to position [0, 1599]
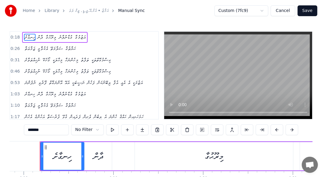
click at [98, 130] on html "Home Library އަމާޒު • އެމް.އޭ.ޕީ.ޑީ. ތީމް ލަވަ Manual Sync Custom (7fc9) Cancel…" at bounding box center [161, 105] width 322 height 211
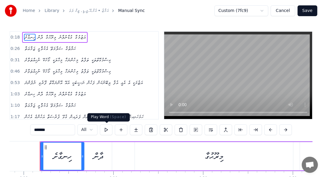
click at [109, 130] on button at bounding box center [106, 129] width 13 height 11
click at [108, 131] on button at bounding box center [106, 129] width 13 height 11
click at [90, 156] on div "ދާން" at bounding box center [98, 156] width 27 height 28
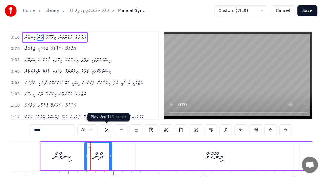
click at [106, 130] on button at bounding box center [106, 129] width 13 height 11
click at [106, 132] on button at bounding box center [106, 129] width 13 height 11
click at [213, 155] on div "މިރޫޙުގާ" at bounding box center [214, 155] width 19 height 13
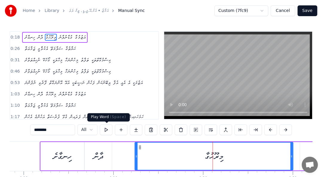
click at [105, 128] on button at bounding box center [106, 129] width 13 height 11
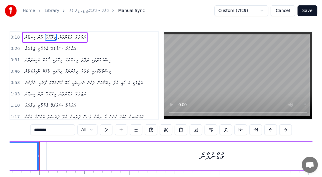
drag, startPoint x: 211, startPoint y: 158, endPoint x: 194, endPoint y: 156, distance: 17.2
click at [212, 158] on div "ގުޑާނުލާނެ" at bounding box center [211, 155] width 24 height 13
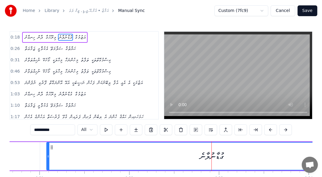
click at [104, 129] on button at bounding box center [106, 129] width 13 height 11
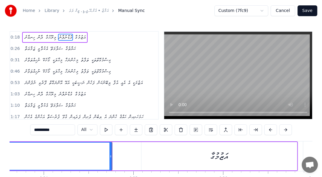
click at [217, 159] on div "އަޒުމުގާ" at bounding box center [219, 155] width 18 height 13
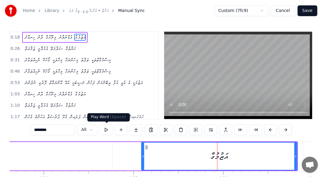
click at [109, 130] on button at bounding box center [106, 129] width 13 height 11
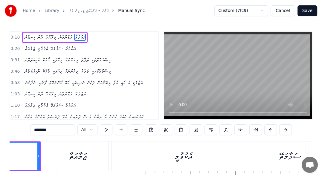
click at [83, 155] on div "ޖަމާޢަތާ" at bounding box center [77, 155] width 18 height 13
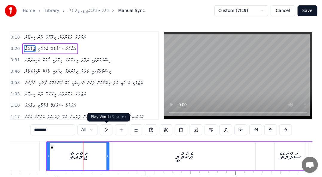
click at [105, 128] on button at bounding box center [106, 129] width 13 height 11
click at [168, 156] on div "އެކުވުުމީ" at bounding box center [183, 156] width 143 height 28
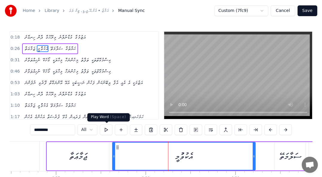
click at [108, 129] on button at bounding box center [106, 129] width 13 height 11
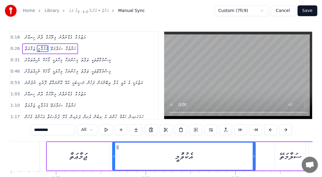
click at [292, 160] on div "ސަލާމަތޭ" at bounding box center [290, 155] width 22 height 13
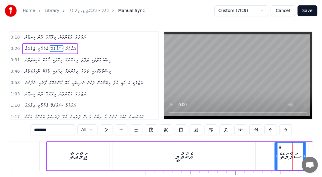
scroll to position [0, 2625]
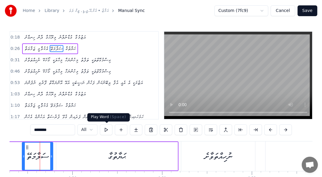
click at [105, 130] on button at bounding box center [106, 129] width 13 height 11
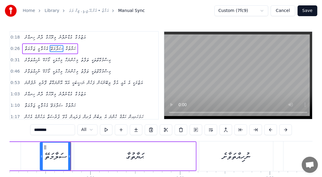
click at [126, 153] on div "ޙަޔާތުގާ" at bounding box center [135, 155] width 18 height 13
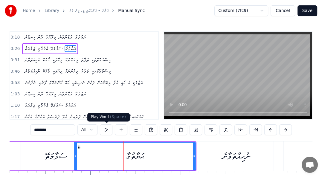
click at [110, 130] on button at bounding box center [106, 129] width 13 height 11
click at [107, 130] on button at bounding box center [106, 129] width 13 height 11
click at [105, 130] on button at bounding box center [106, 129] width 13 height 11
click at [55, 147] on div "ސަލާމަތޭ" at bounding box center [55, 156] width 31 height 28
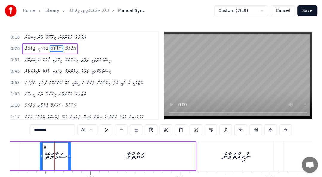
click at [56, 147] on div "ސަލާމަތޭ" at bounding box center [55, 155] width 30 height 27
click at [105, 129] on button at bounding box center [106, 129] width 13 height 11
click at [135, 160] on div "ޙަޔާތުގާ" at bounding box center [135, 155] width 18 height 13
type input "********"
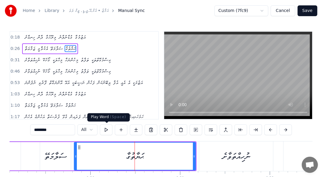
click at [107, 131] on button at bounding box center [106, 129] width 13 height 11
click at [131, 158] on div "ޙަޔާތުގާ" at bounding box center [135, 155] width 18 height 13
click at [130, 158] on div at bounding box center [130, 156] width 0 height 30
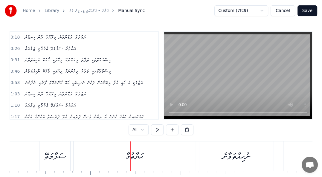
click at [154, 161] on div "ޙަޔާތުގާ" at bounding box center [133, 156] width 121 height 30
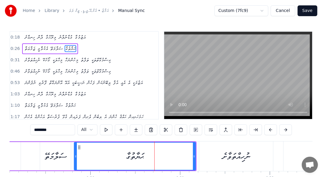
drag, startPoint x: 153, startPoint y: 155, endPoint x: 110, endPoint y: 154, distance: 43.3
click at [122, 153] on div "ޙަޔާތުގާ" at bounding box center [134, 155] width 121 height 27
click at [98, 155] on div "ޙަޔާތުގާ" at bounding box center [134, 155] width 121 height 27
click at [106, 127] on button at bounding box center [106, 129] width 13 height 11
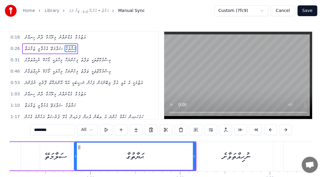
click at [257, 163] on div "ނުހިއްތަވާށެ" at bounding box center [236, 156] width 74 height 30
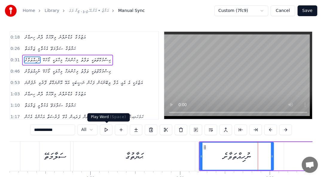
click at [105, 128] on button at bounding box center [106, 129] width 13 height 11
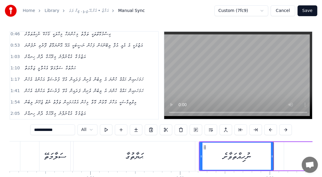
scroll to position [0, 0]
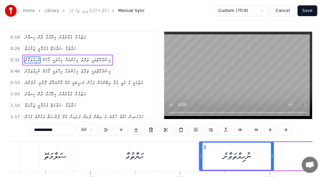
click at [34, 34] on span "ހިނގާށެ" at bounding box center [30, 37] width 12 height 7
type input "*******"
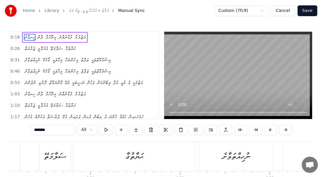
scroll to position [0, 1599]
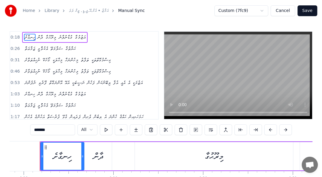
click at [66, 31] on div "Home Library އަމާޒު • އެމް.އޭ.ޕީ.ޑީ. ތީމް ލަވަ Manual Sync Custom (7fc9) Cancel…" at bounding box center [161, 100] width 322 height 201
click at [66, 32] on div "ހިނގާށެ ދާން މިރޫޙުގާ ގުޑާނުލާނެ އަޒުމުގާ" at bounding box center [54, 37] width 65 height 11
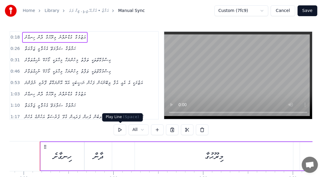
click at [118, 127] on button at bounding box center [119, 129] width 13 height 11
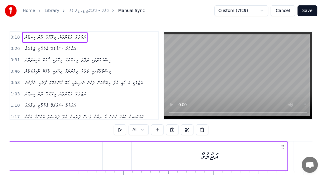
scroll to position [0, 2373]
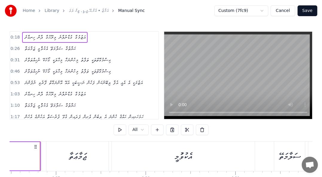
click at [65, 47] on span "ޙަޔާތުގާ" at bounding box center [71, 48] width 12 height 7
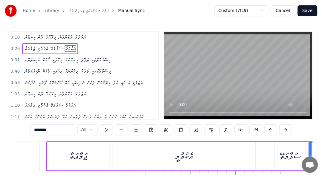
scroll to position [0, 2640]
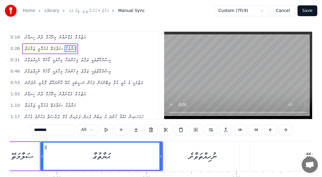
click at [54, 43] on div "ޖަމާޢަތާ އެކުވުުމީ ސަލާމަތޭ ޙަޔާތުގާ" at bounding box center [50, 48] width 56 height 11
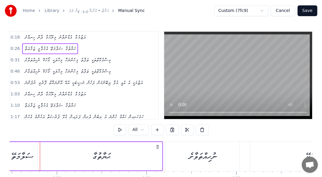
scroll to position [0, 2379]
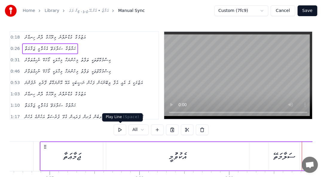
click at [119, 128] on button at bounding box center [119, 129] width 13 height 11
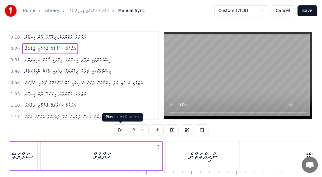
click at [120, 128] on button at bounding box center [119, 129] width 13 height 11
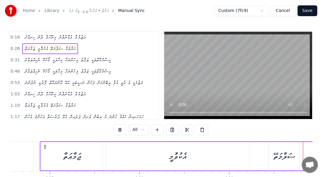
scroll to position [0, 2632]
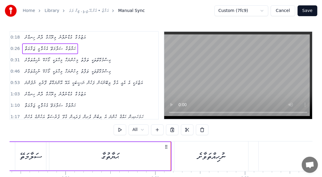
click at [108, 152] on div "ޙަޔާތުގާ" at bounding box center [110, 155] width 18 height 13
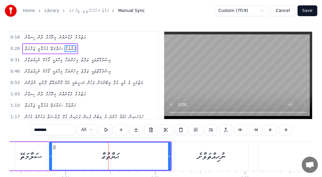
drag, startPoint x: 136, startPoint y: 143, endPoint x: 160, endPoint y: 144, distance: 23.9
click at [160, 144] on div "ޙަޔާތުގާ" at bounding box center [110, 155] width 121 height 27
click at [169, 145] on div at bounding box center [169, 155] width 2 height 27
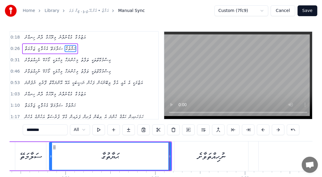
click at [53, 42] on div "ހިނގާށެ ދާން މިރޫޙުގާ ގުޑާނުލާނެ އަޒުމުގާ" at bounding box center [54, 37] width 65 height 11
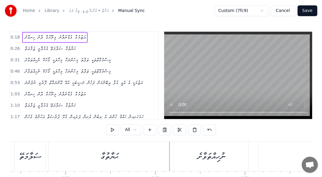
scroll to position [0, 1599]
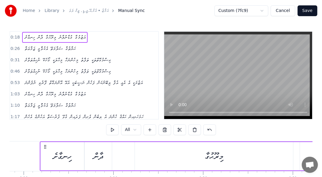
click at [55, 46] on span "ސަލާމަތޭ" at bounding box center [57, 48] width 14 height 7
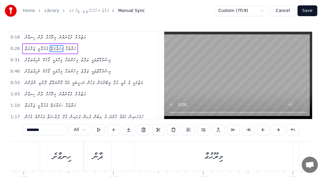
scroll to position [0, 2606]
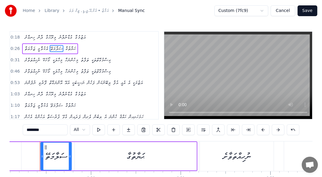
click at [66, 43] on div "0:26 ޖަމާޢަތާ އެކުވުުމީ ސަލާމަތޭ ޙަޔާތުގާ" at bounding box center [84, 48] width 148 height 11
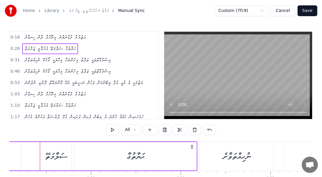
scroll to position [0, 2379]
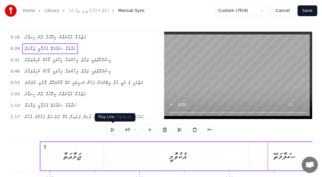
click at [113, 130] on button at bounding box center [112, 129] width 13 height 11
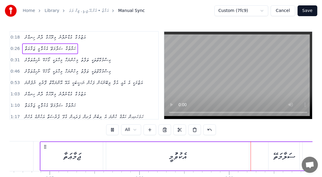
click at [113, 130] on button at bounding box center [112, 129] width 13 height 11
click at [71, 37] on span "ގުޑާނުލާނެ" at bounding box center [65, 37] width 15 height 7
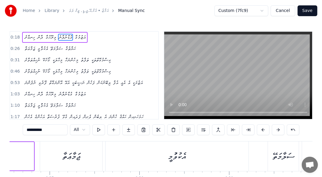
scroll to position [0, 1857]
